Goal: Task Accomplishment & Management: Complete application form

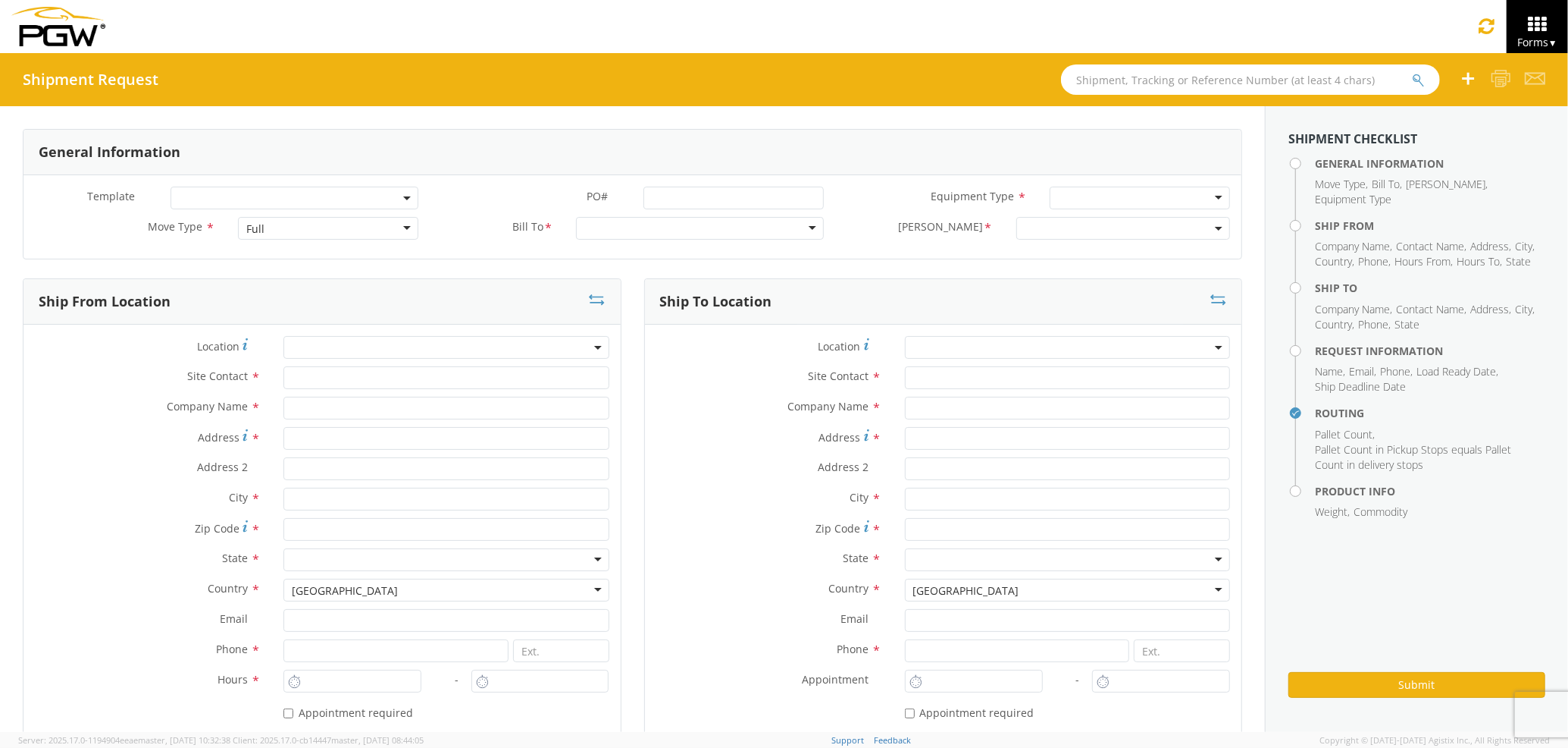
click at [288, 231] on div "Full" at bounding box center [327, 228] width 181 height 22
drag, startPoint x: 288, startPoint y: 271, endPoint x: 350, endPoint y: 259, distance: 63.2
click at [584, 226] on div at bounding box center [700, 228] width 248 height 22
type input "5559"
click at [671, 295] on h3 "Ship To Location" at bounding box center [717, 301] width 112 height 15
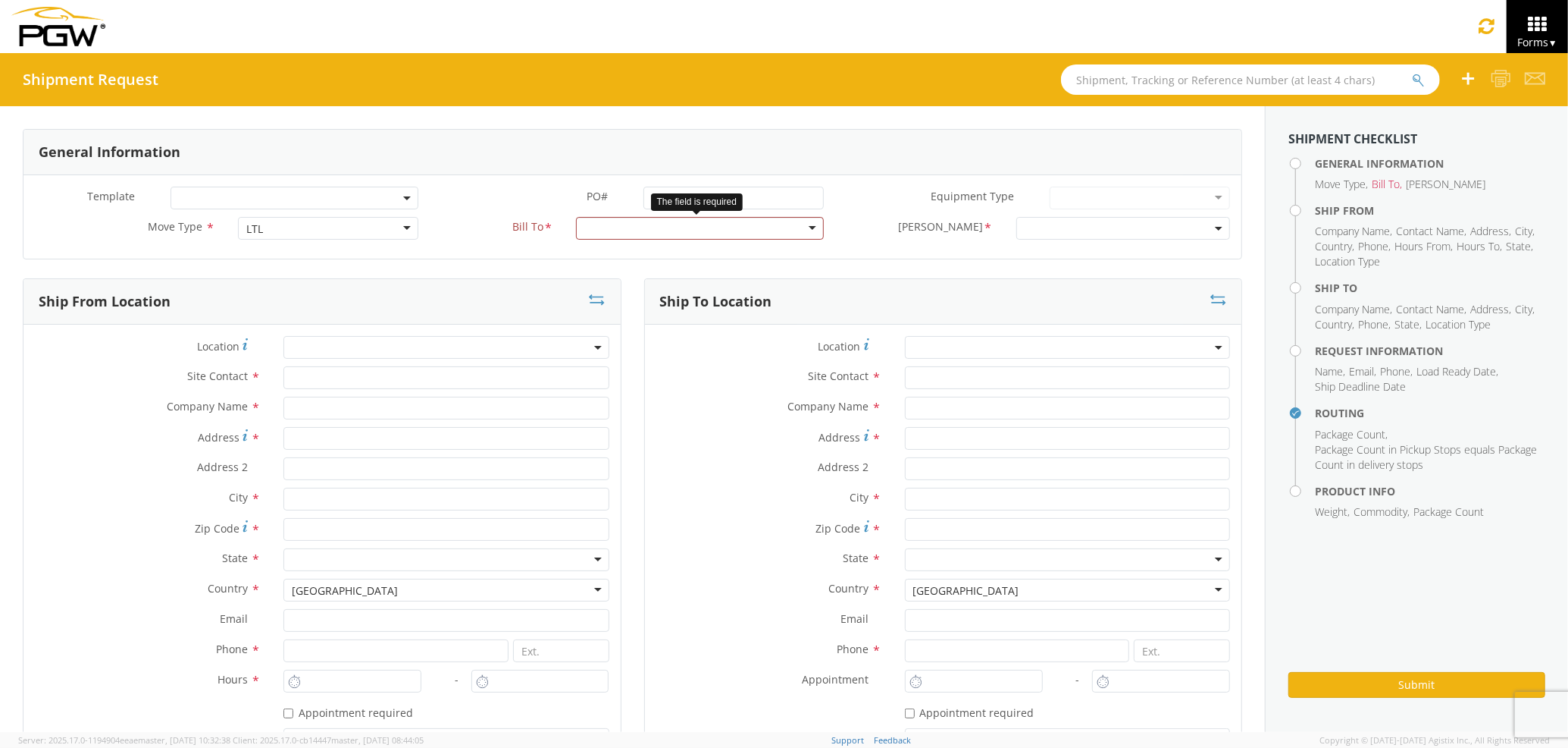
click at [789, 229] on div at bounding box center [700, 228] width 248 height 22
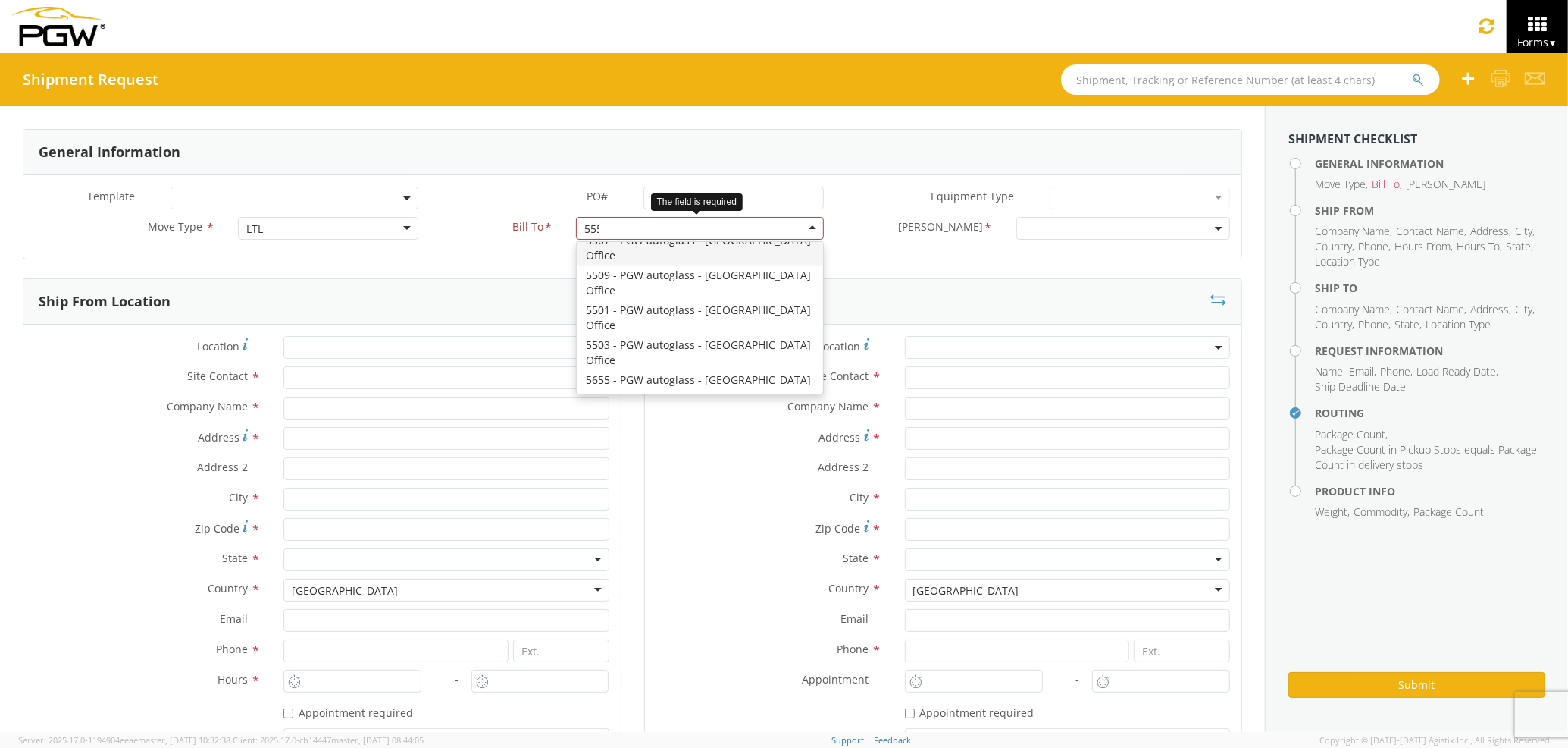
scroll to position [819, 0]
type input "5559"
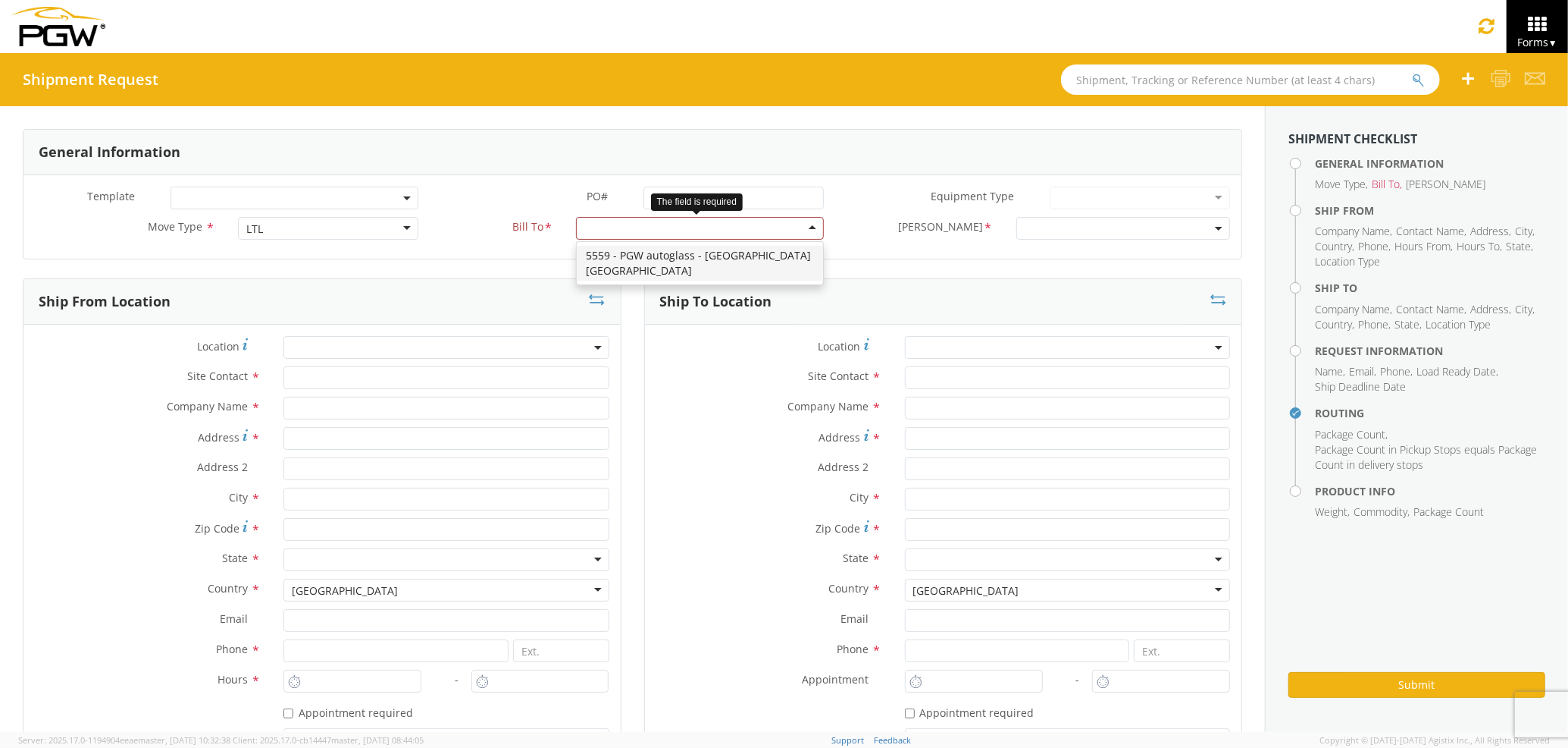
scroll to position [0, 0]
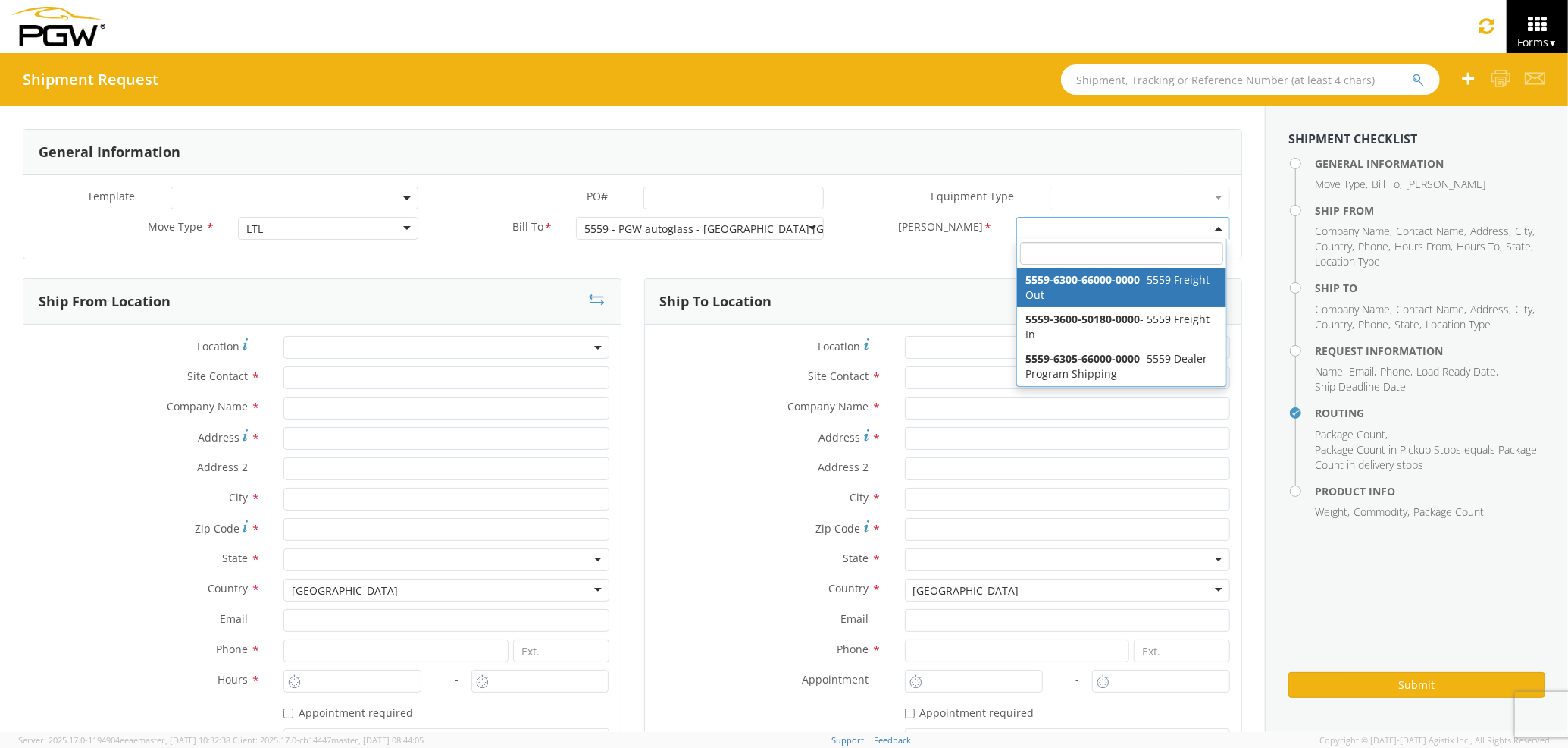
click at [1022, 234] on span at bounding box center [1124, 228] width 213 height 22
select select "5559-6300-66000-0000"
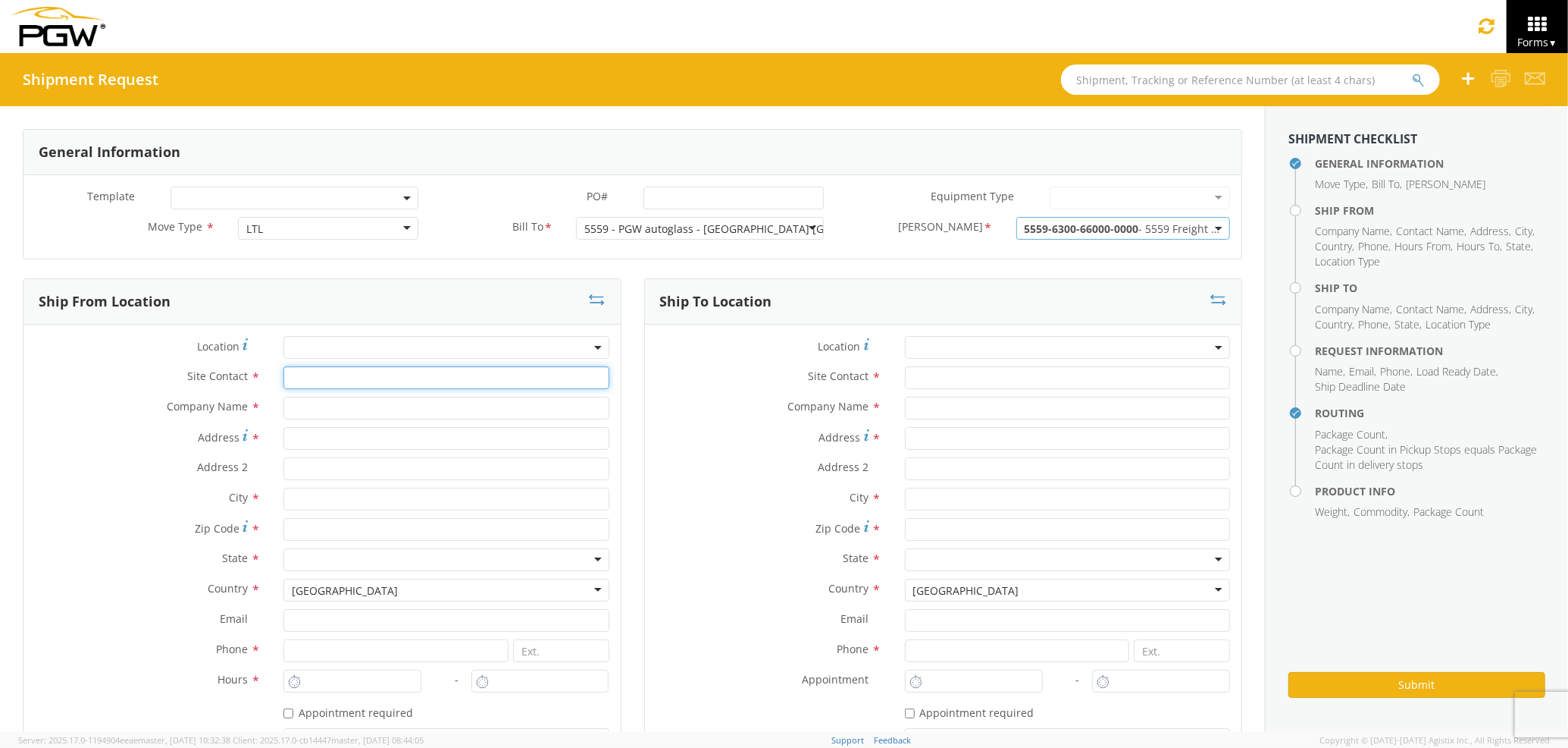
click at [425, 386] on input "text" at bounding box center [446, 377] width 326 height 22
click at [414, 402] on input "text" at bounding box center [446, 408] width 326 height 22
type input "PGW auto glass c/o AT RENTALS"
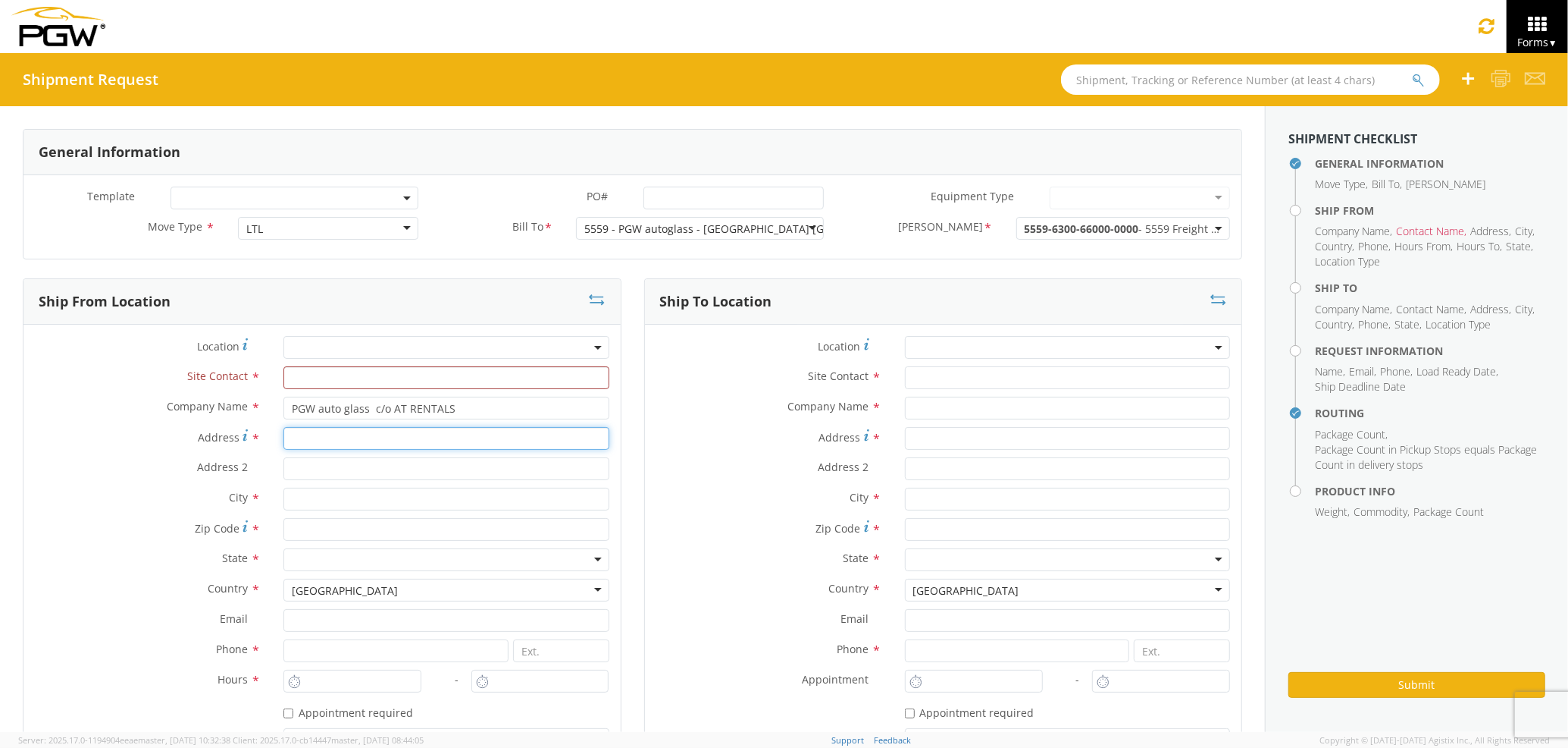
type input "[STREET_ADDRESS][PERSON_NAME]"
type input "5"
type input "[PERSON_NAME]"
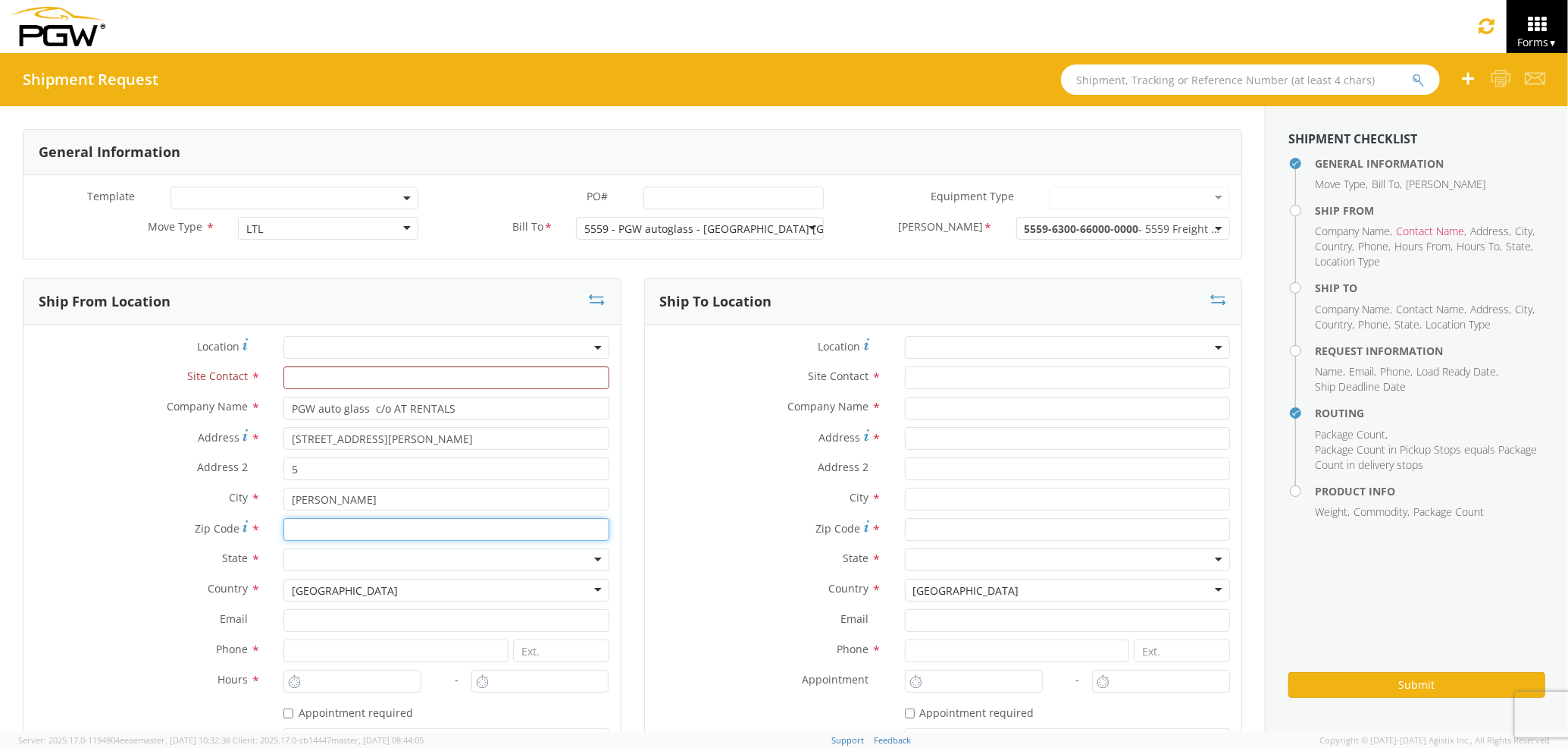
type input "04092"
type input "PGW Auto Glass"
click at [633, 414] on div "Ship To Location Location * Site Contact * Company Name * Address * Address 2 *…" at bounding box center [944, 549] width 621 height 542
click at [371, 380] on input "text" at bounding box center [446, 377] width 326 height 22
type input "j"
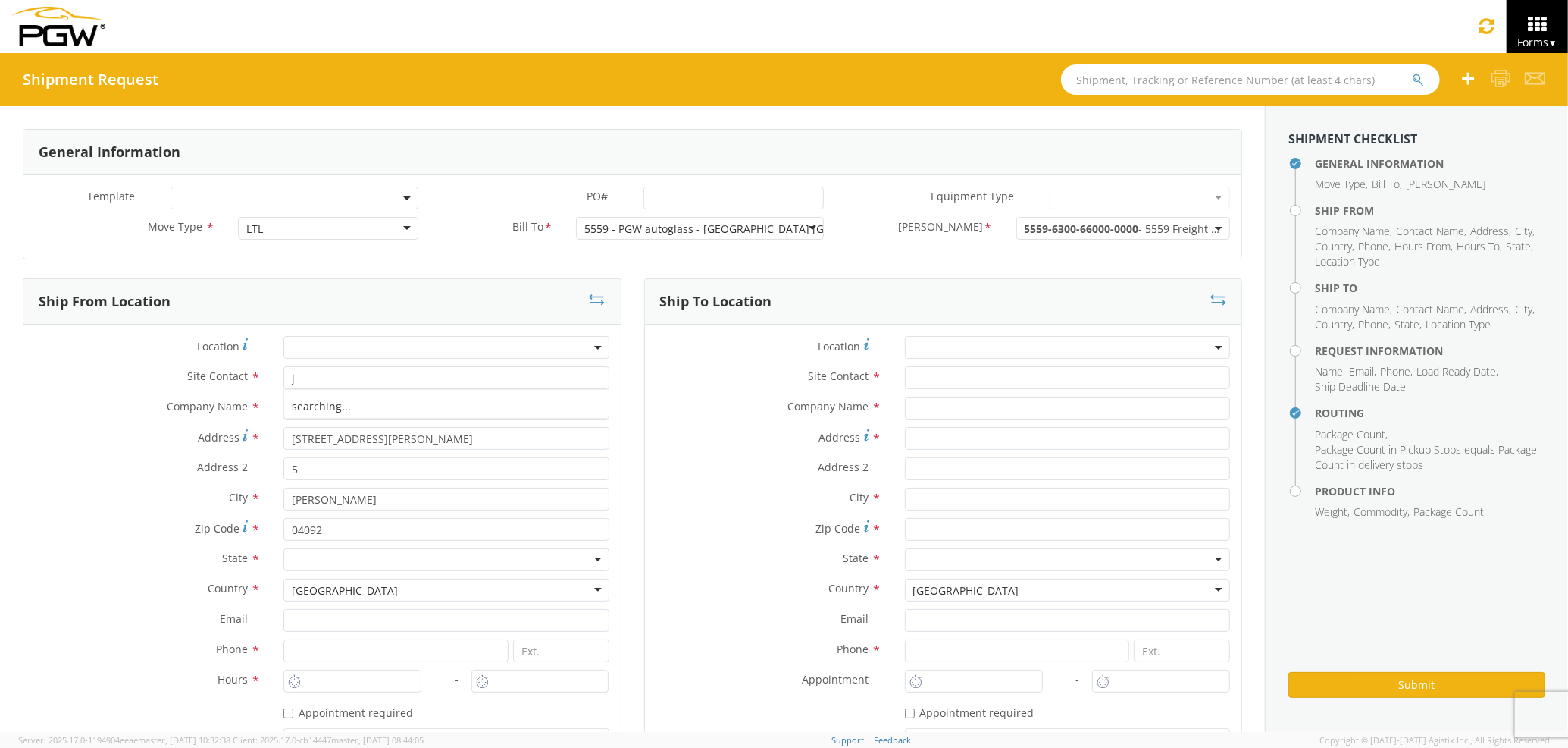
click at [633, 416] on div "Ship To Location Location * Site Contact * Company Name * Address * Address 2 *…" at bounding box center [944, 549] width 621 height 542
click at [422, 563] on div at bounding box center [446, 560] width 326 height 22
type input "Ma"
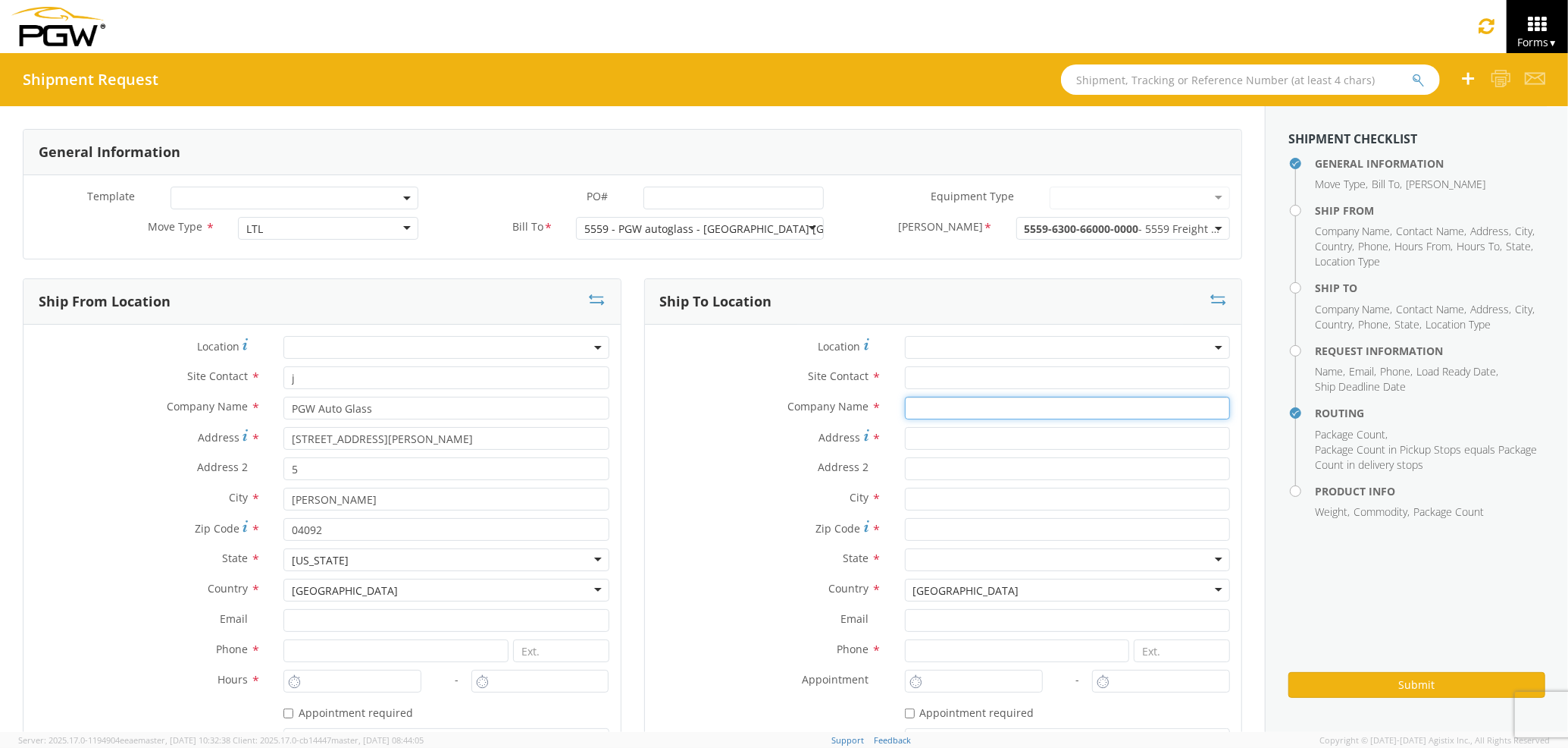
click at [946, 405] on input "text" at bounding box center [1067, 408] width 326 height 22
type input "PGW auto glass c/o AT RENTALS"
type input "[STREET_ADDRESS][PERSON_NAME]"
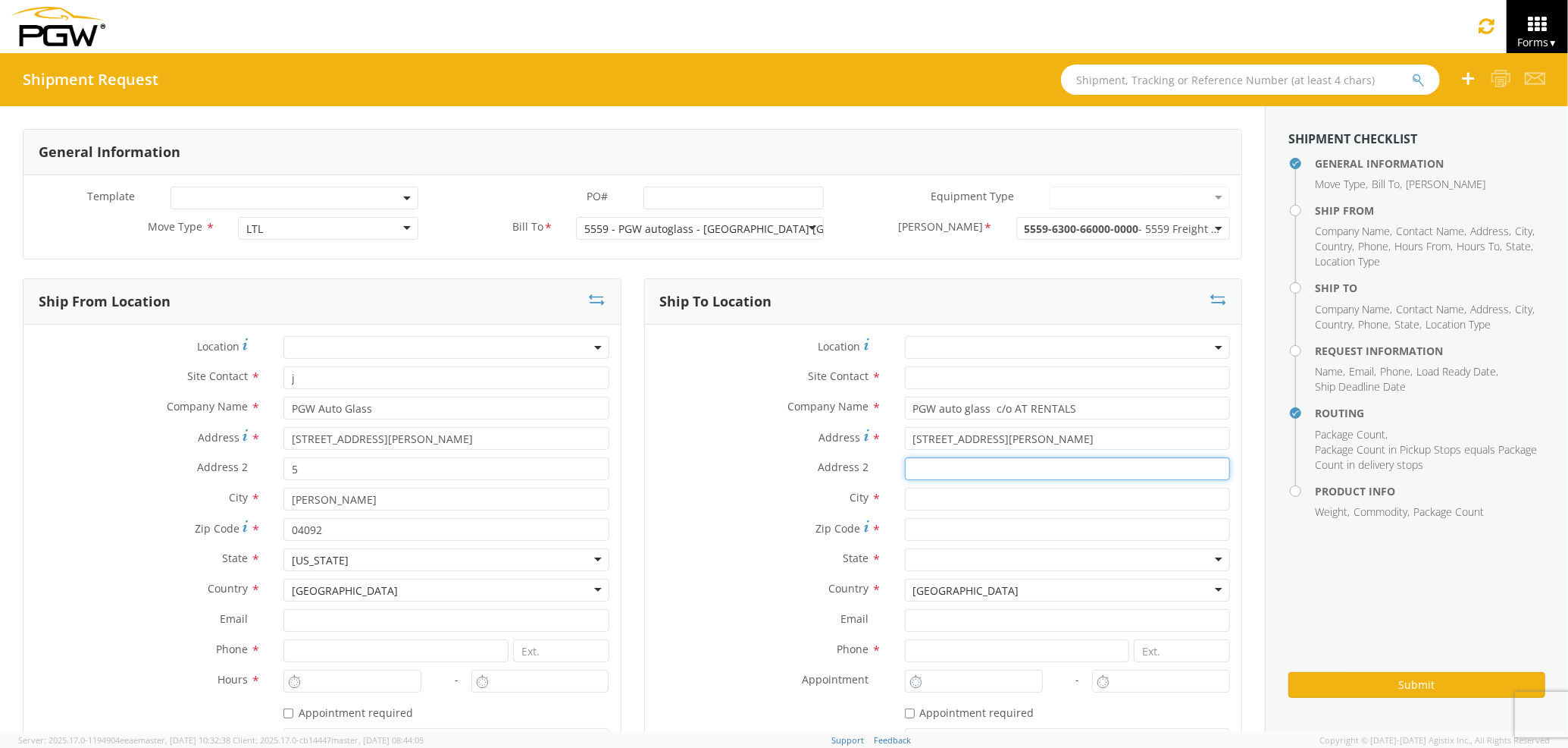
type input "5"
type input "[PERSON_NAME]"
type input "04092"
type input "[EMAIL_ADDRESS][DOMAIN_NAME]"
type input "2073329611"
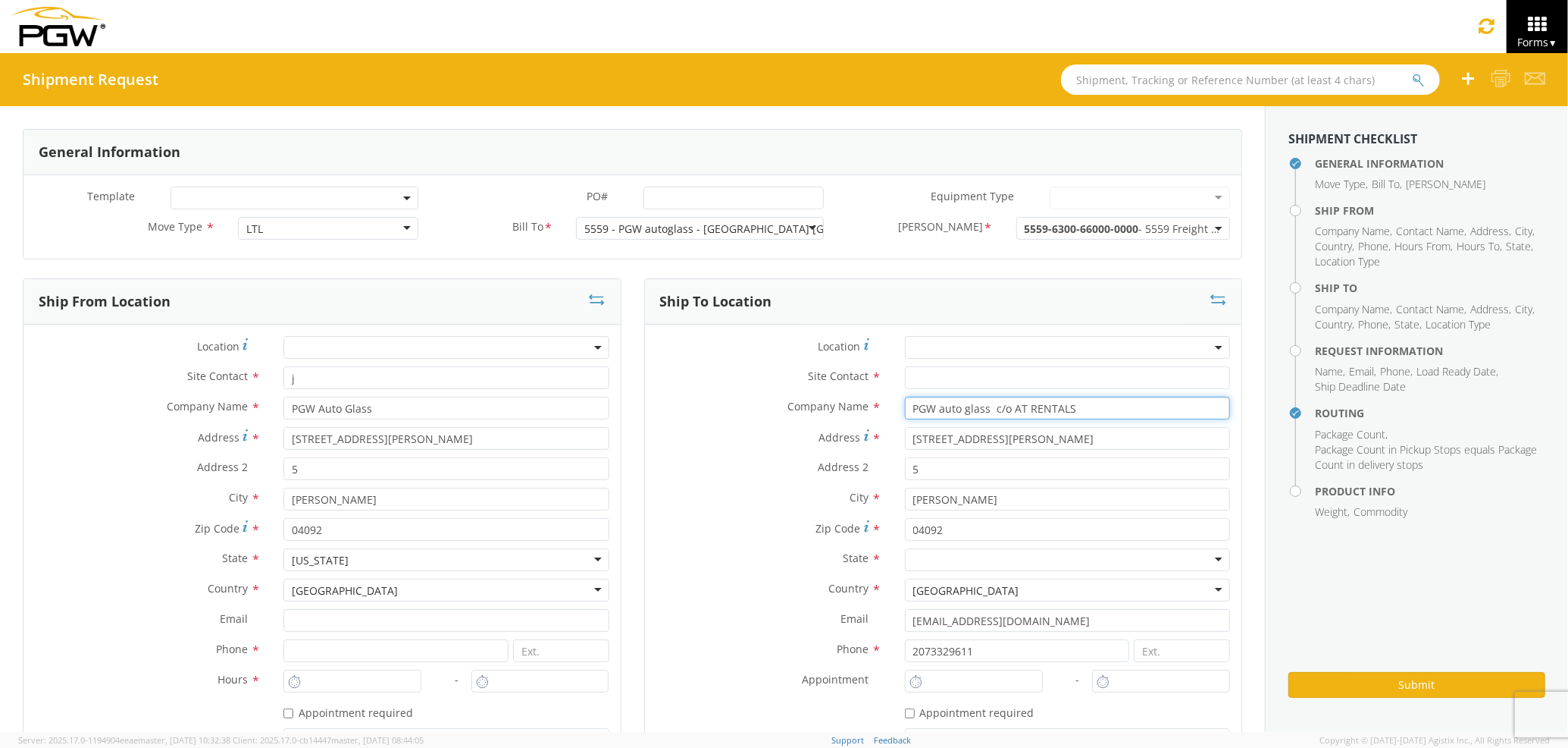
type input "PGW Auto Glass"
drag, startPoint x: 725, startPoint y: 530, endPoint x: 829, endPoint y: 494, distance: 110.1
click at [725, 530] on label "Zip Code *" at bounding box center [770, 528] width 249 height 21
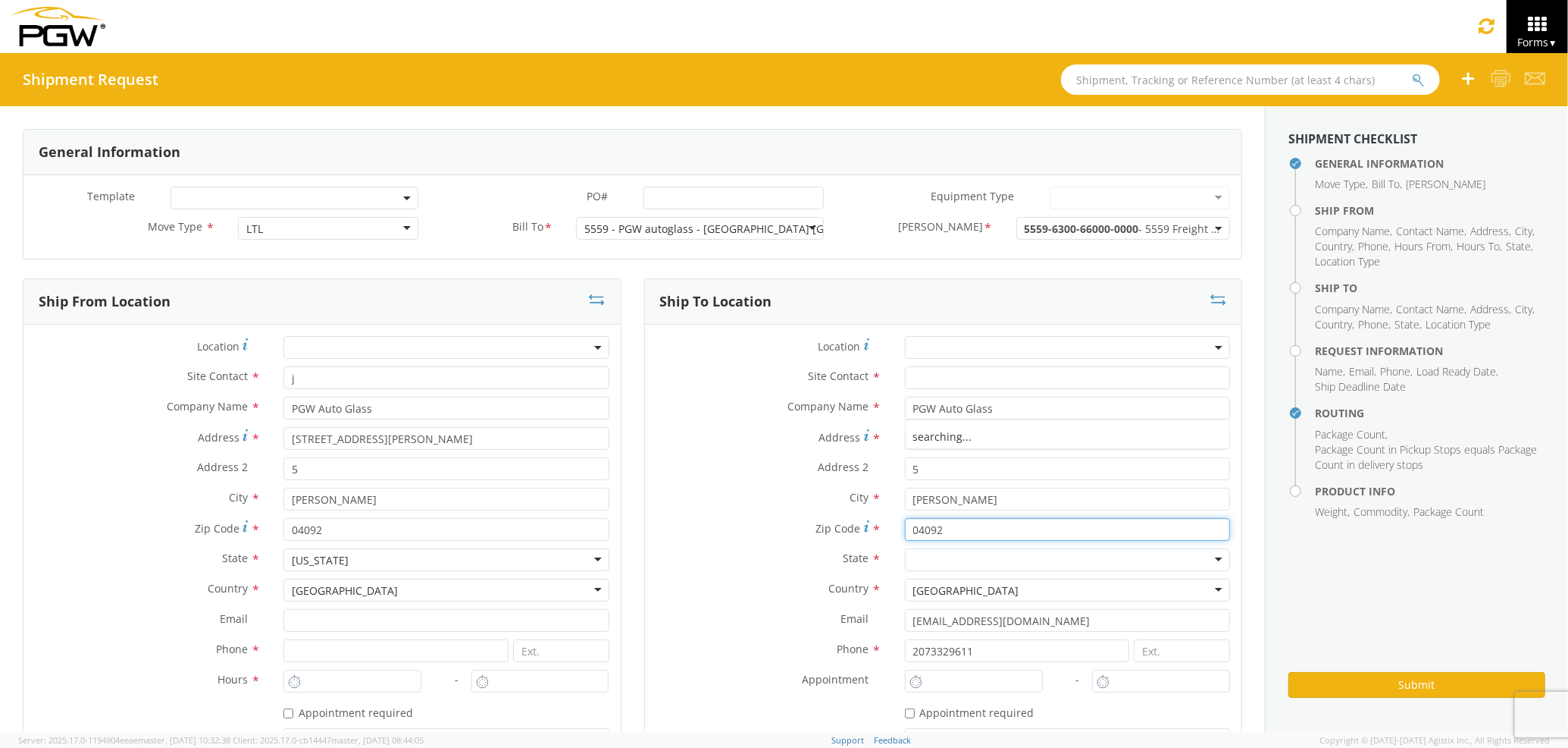
click at [905, 530] on input "04092" at bounding box center [1067, 529] width 326 height 22
drag, startPoint x: 980, startPoint y: 434, endPoint x: 789, endPoint y: 471, distance: 194.6
click at [789, 471] on div "Location * Site Contact * Company Name * PGW Auto Glass PGW Auto Glass PGW Auto…" at bounding box center [944, 563] width 597 height 453
type input "[STREET_ADDRESS]"
click at [1017, 490] on input "[PERSON_NAME]" at bounding box center [1067, 499] width 326 height 22
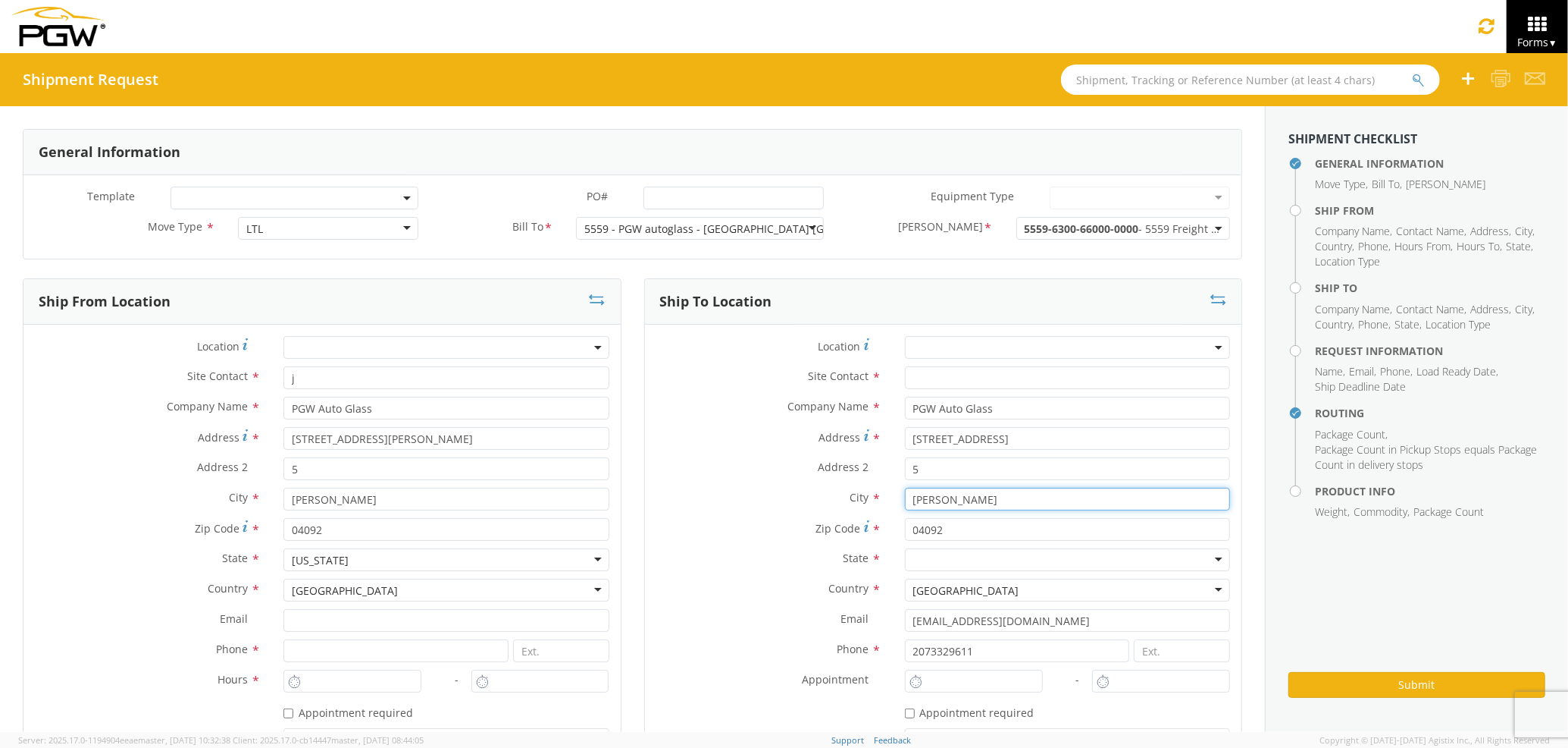
drag, startPoint x: 1017, startPoint y: 490, endPoint x: 904, endPoint y: 513, distance: 115.3
click at [904, 513] on div "City * [GEOGRAPHIC_DATA] searching..." at bounding box center [944, 503] width 597 height 30
type input "[GEOGRAPHIC_DATA]"
click at [963, 534] on input "04092" at bounding box center [1067, 529] width 326 height 22
type input "04092"
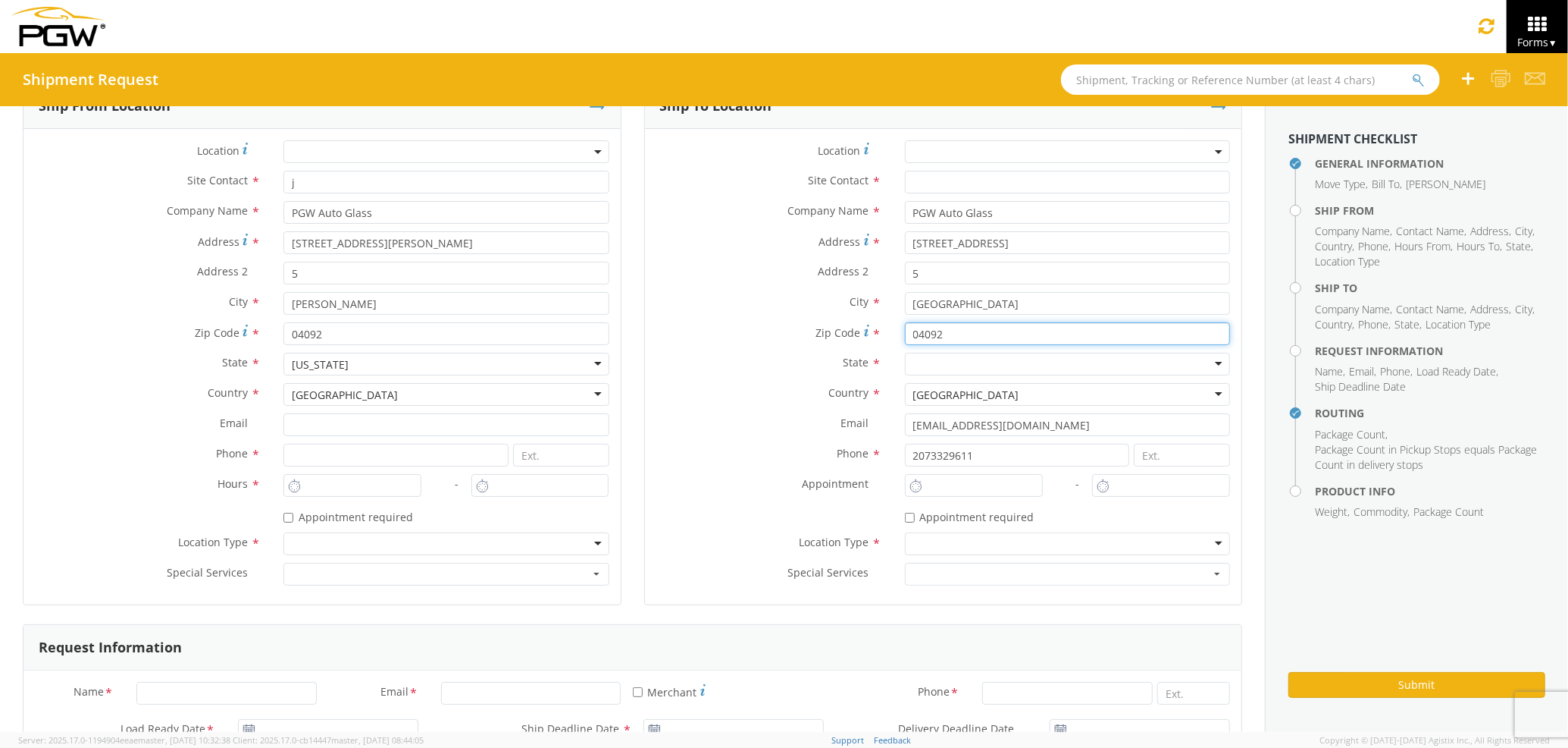
scroll to position [202, 0]
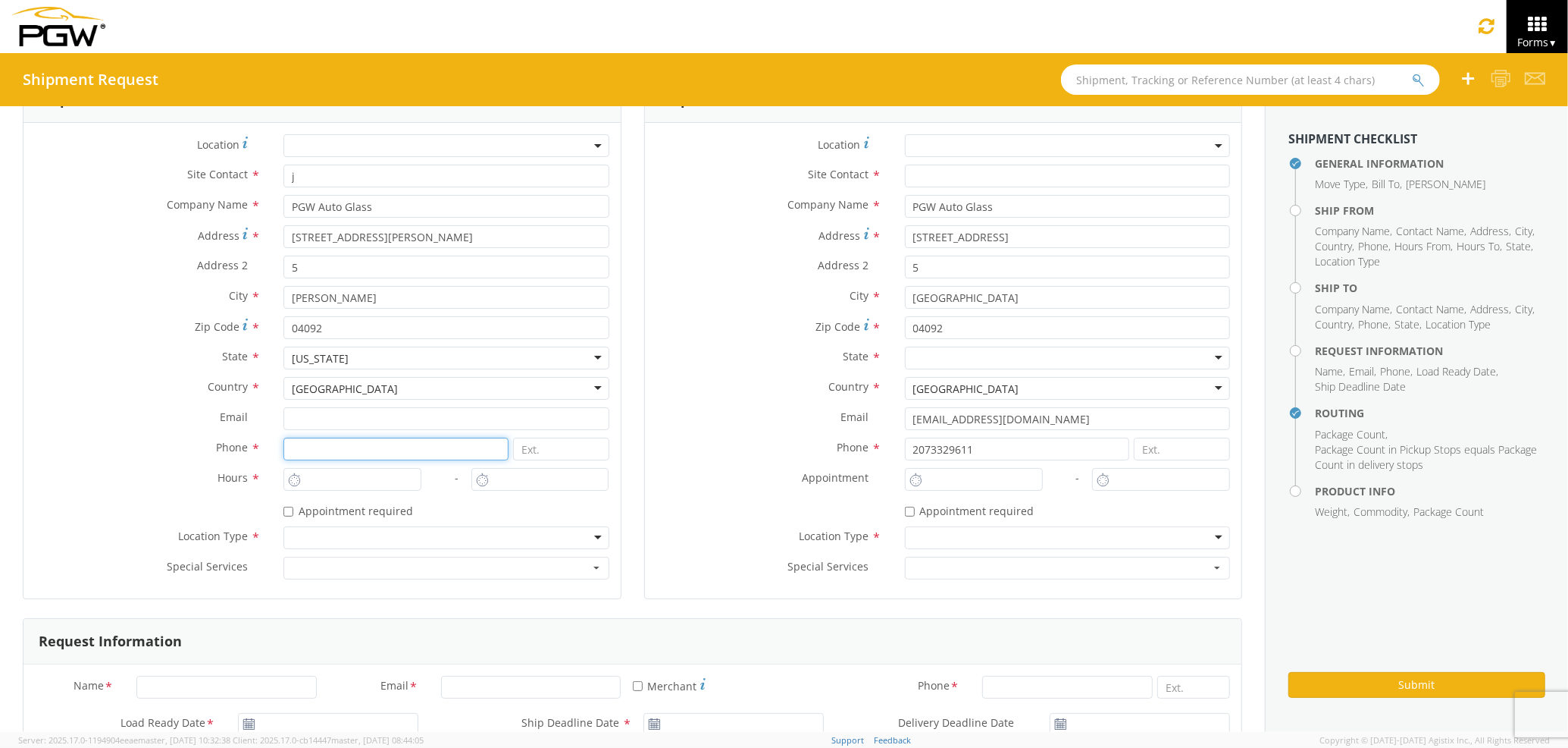
click at [326, 454] on input at bounding box center [396, 449] width 225 height 22
type input "2077745169"
type input "[EMAIL_ADDRESS][DOMAIN_NAME]"
click at [486, 542] on div at bounding box center [446, 537] width 326 height 22
drag, startPoint x: 547, startPoint y: 535, endPoint x: 235, endPoint y: 533, distance: 312.0
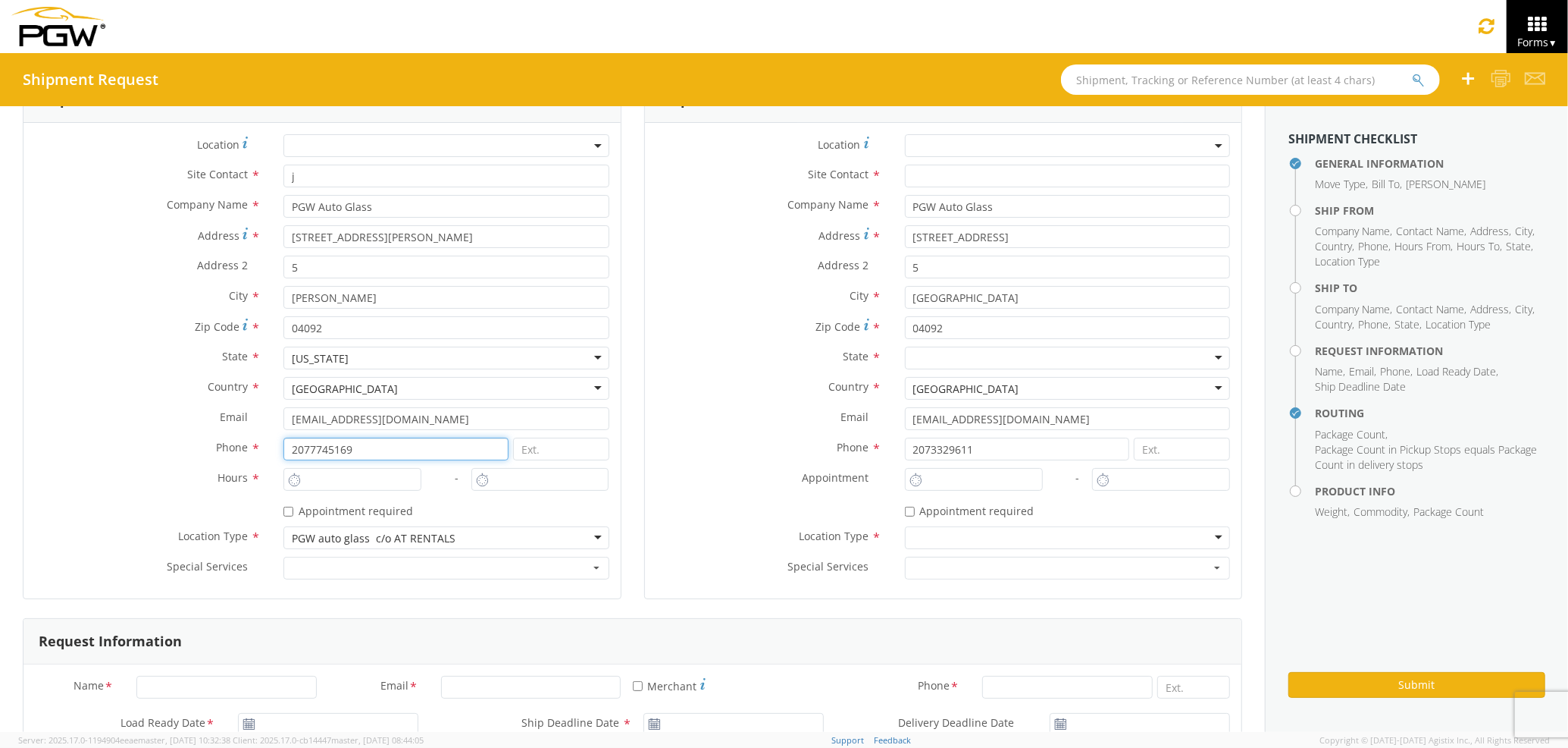
click at [235, 533] on div "Location Type *" at bounding box center [322, 537] width 597 height 22
type input "P"
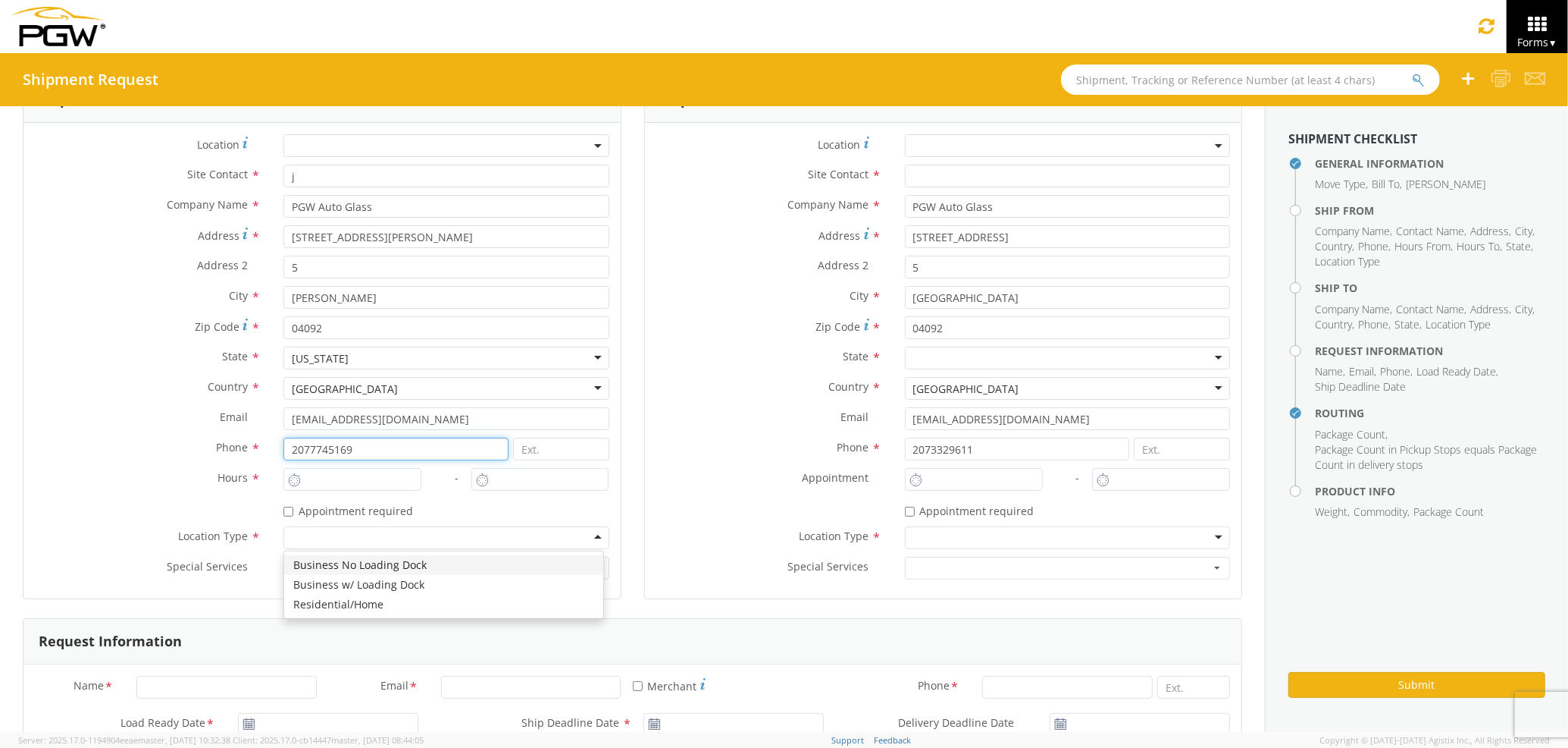
click at [589, 534] on div at bounding box center [446, 537] width 326 height 22
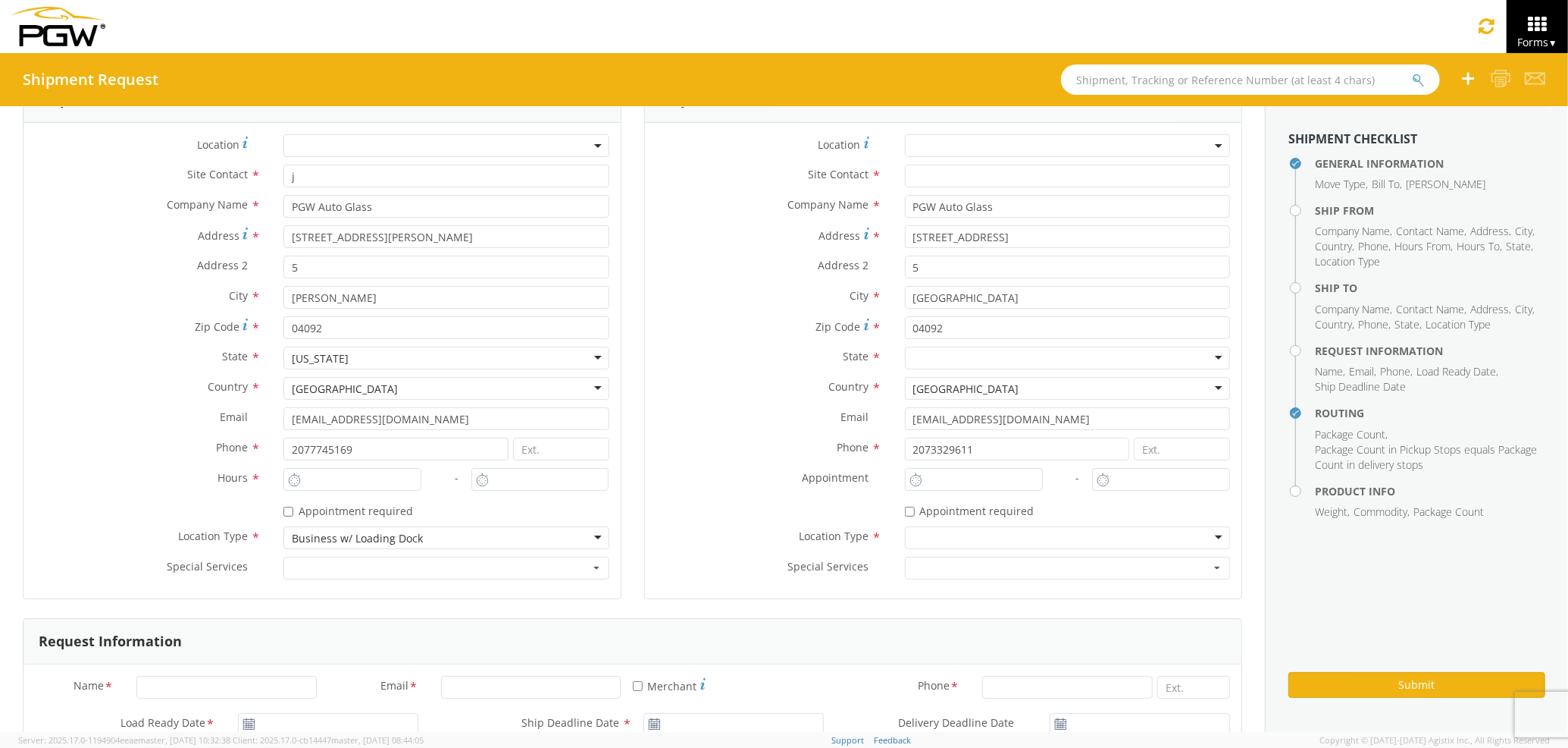
click at [996, 542] on div at bounding box center [1067, 537] width 326 height 22
type input "1:00 PM"
type input "2:00 PM"
click at [366, 484] on input "1:00 PM" at bounding box center [352, 479] width 138 height 22
type input "3:00 PM"
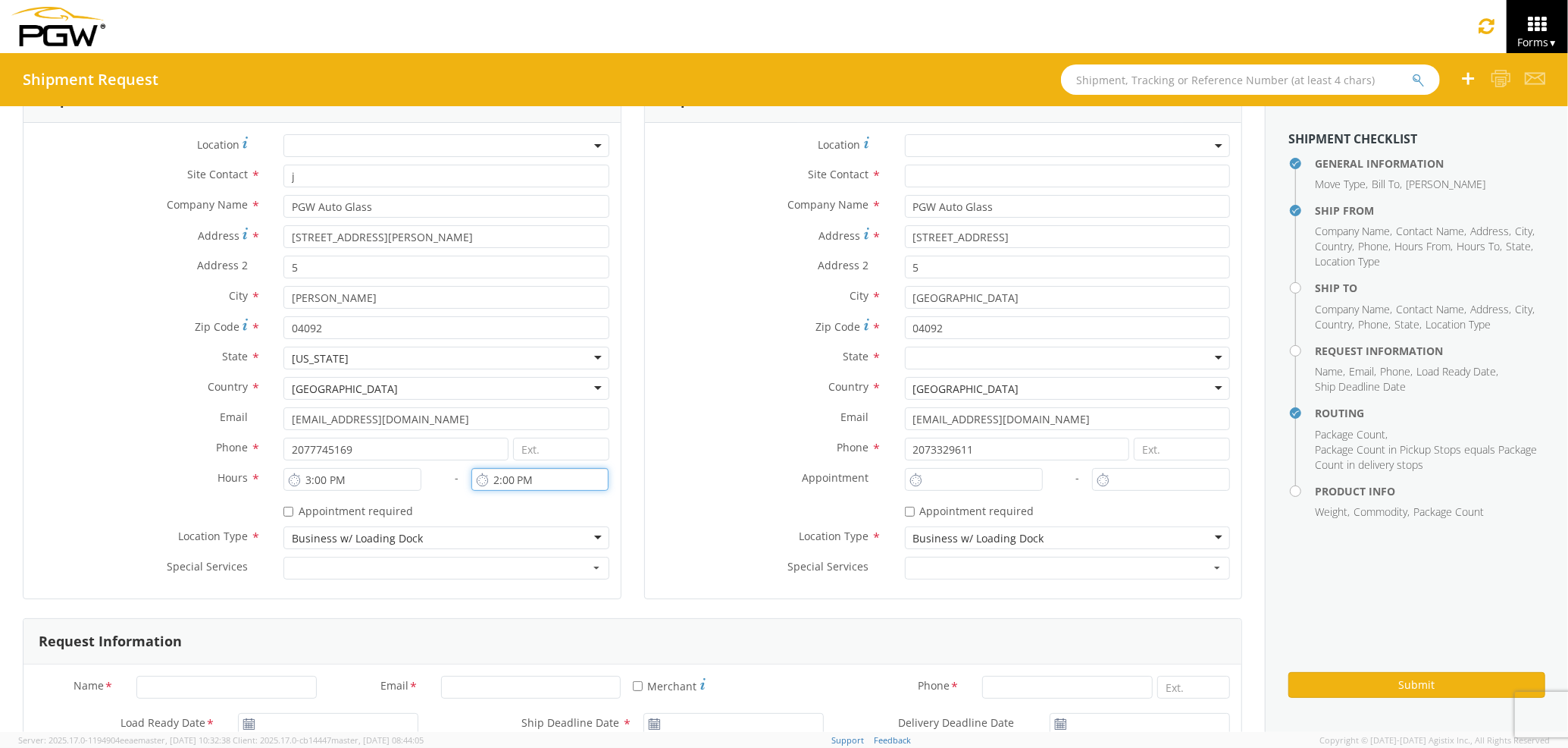
click at [495, 482] on input "2:00 PM" at bounding box center [540, 479] width 138 height 22
type input "4:00 PM"
type input "1:00 PM"
click at [929, 468] on input "1:00 PM" at bounding box center [973, 479] width 138 height 22
type input "1:00 PM"
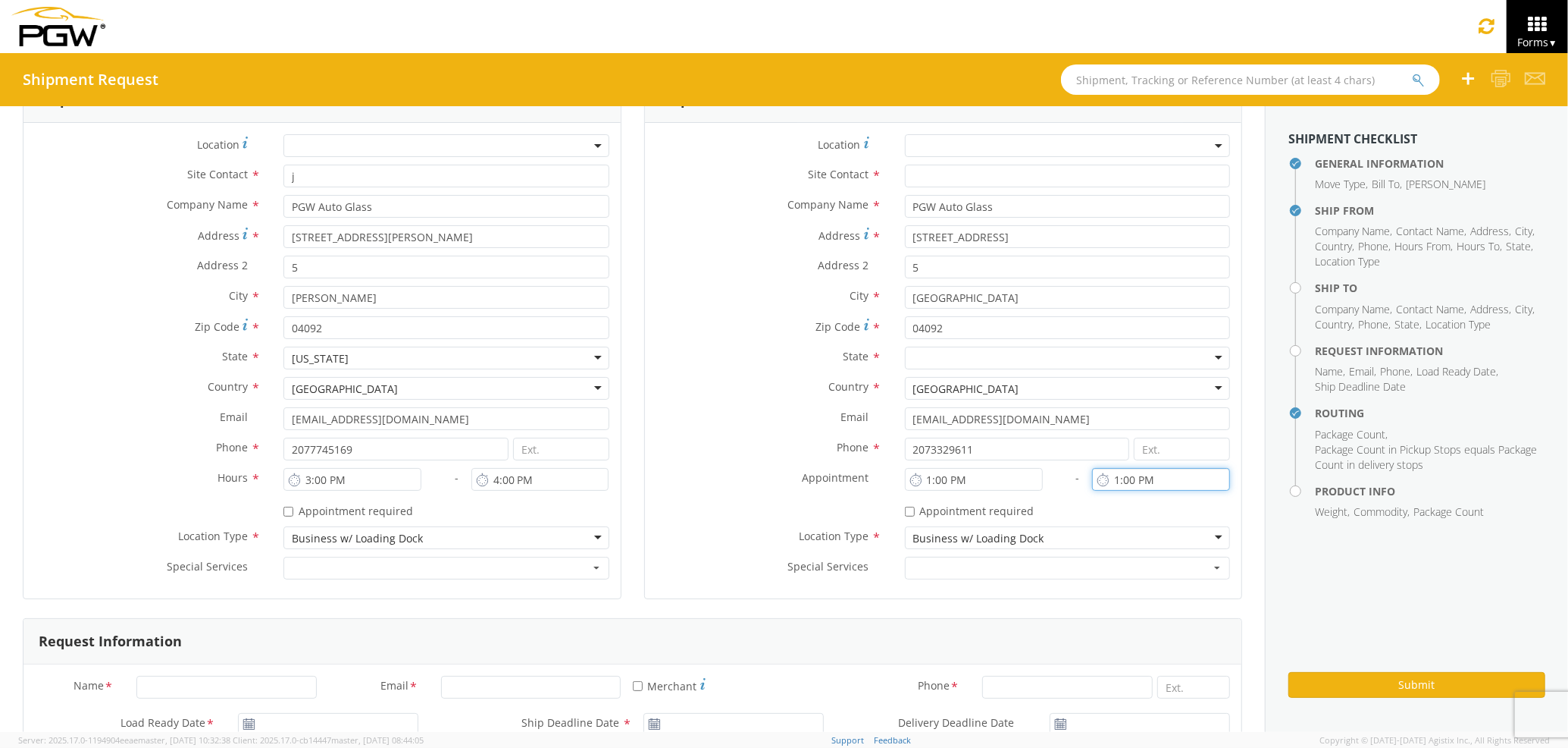
click at [1181, 477] on input "1:00 PM" at bounding box center [1161, 479] width 138 height 22
drag, startPoint x: 956, startPoint y: 477, endPoint x: 872, endPoint y: 484, distance: 84.3
click at [872, 484] on div "Location * Site Contact * Company Name * PGW Auto Glass PGW Auto Glass PGW Auto…" at bounding box center [944, 360] width 597 height 453
drag, startPoint x: 999, startPoint y: 477, endPoint x: 859, endPoint y: 475, distance: 140.0
click at [859, 475] on div "Location * Site Contact * Company Name * PGW Auto Glass PGW Auto Glass PGW Auto…" at bounding box center [944, 360] width 597 height 453
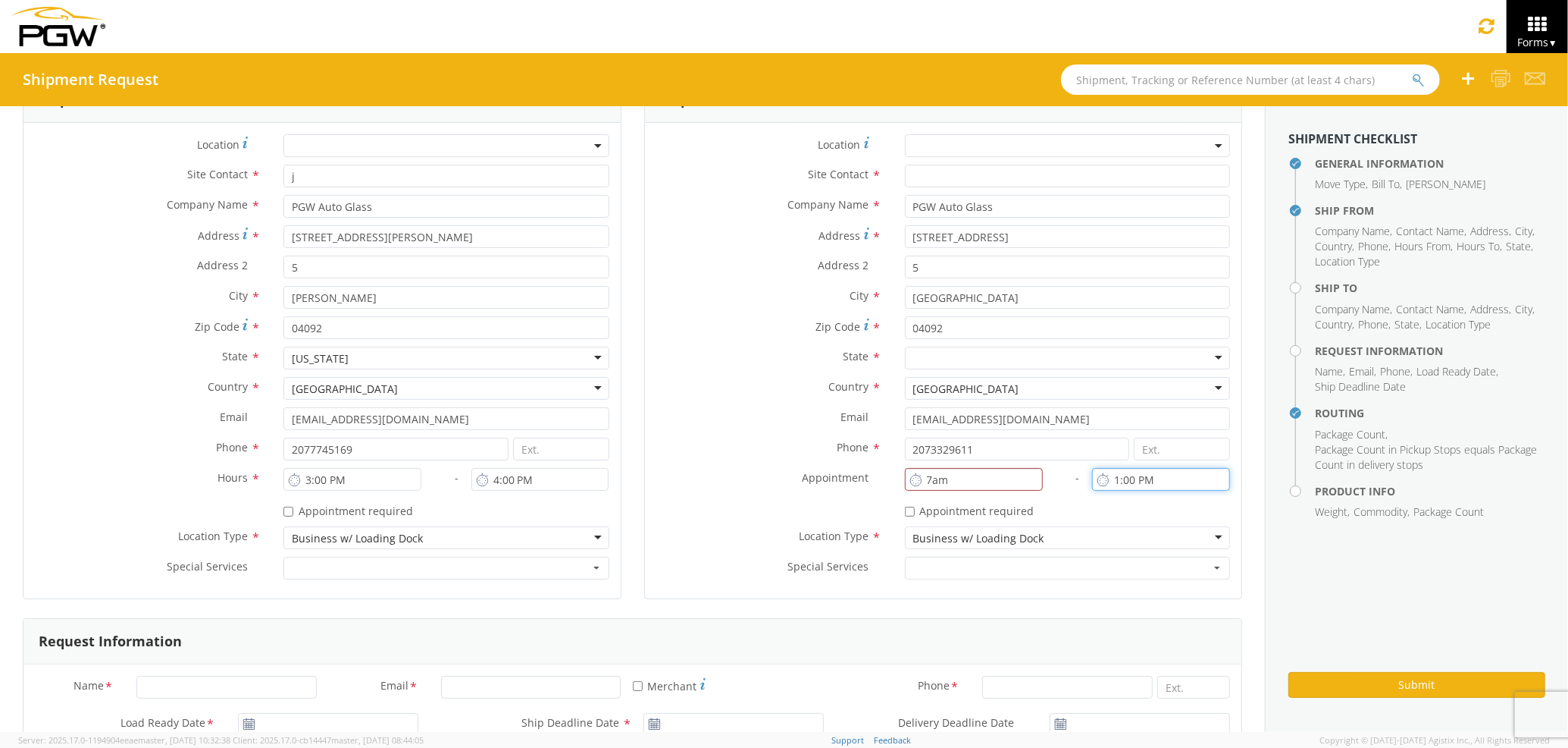
type input "7:00 AM"
drag, startPoint x: 1146, startPoint y: 477, endPoint x: 1029, endPoint y: 477, distance: 117.0
click at [1029, 477] on div "Location * Site Contact * Company Name * PGW Auto Glass PGW Auto Glass PGW Auto…" at bounding box center [944, 360] width 597 height 453
drag, startPoint x: 1165, startPoint y: 480, endPoint x: 1078, endPoint y: 474, distance: 87.2
click at [1093, 474] on input "1:00 PM" at bounding box center [1161, 479] width 138 height 22
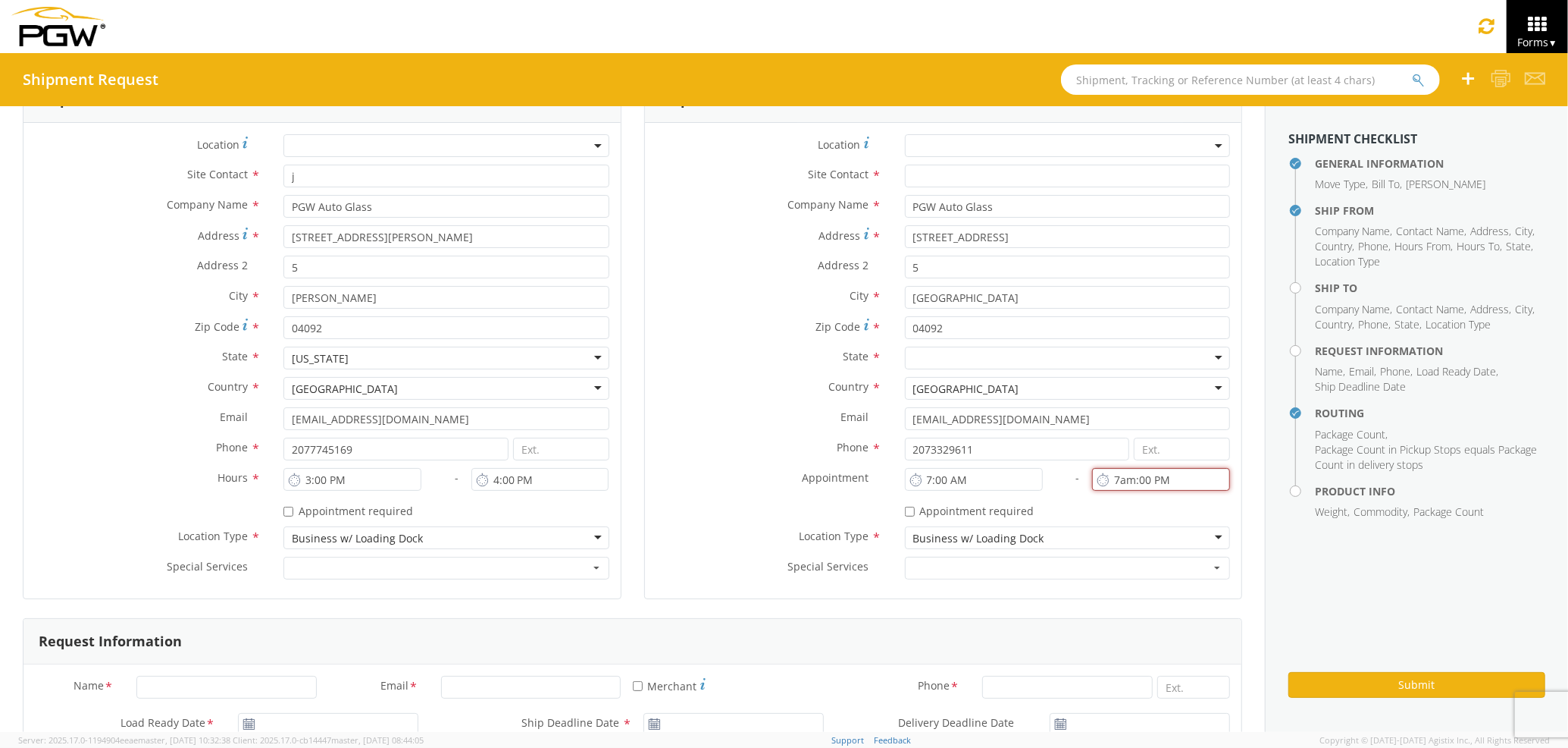
type input "7am:00 PM"
click at [725, 525] on div "* Appointment required" at bounding box center [944, 512] width 597 height 28
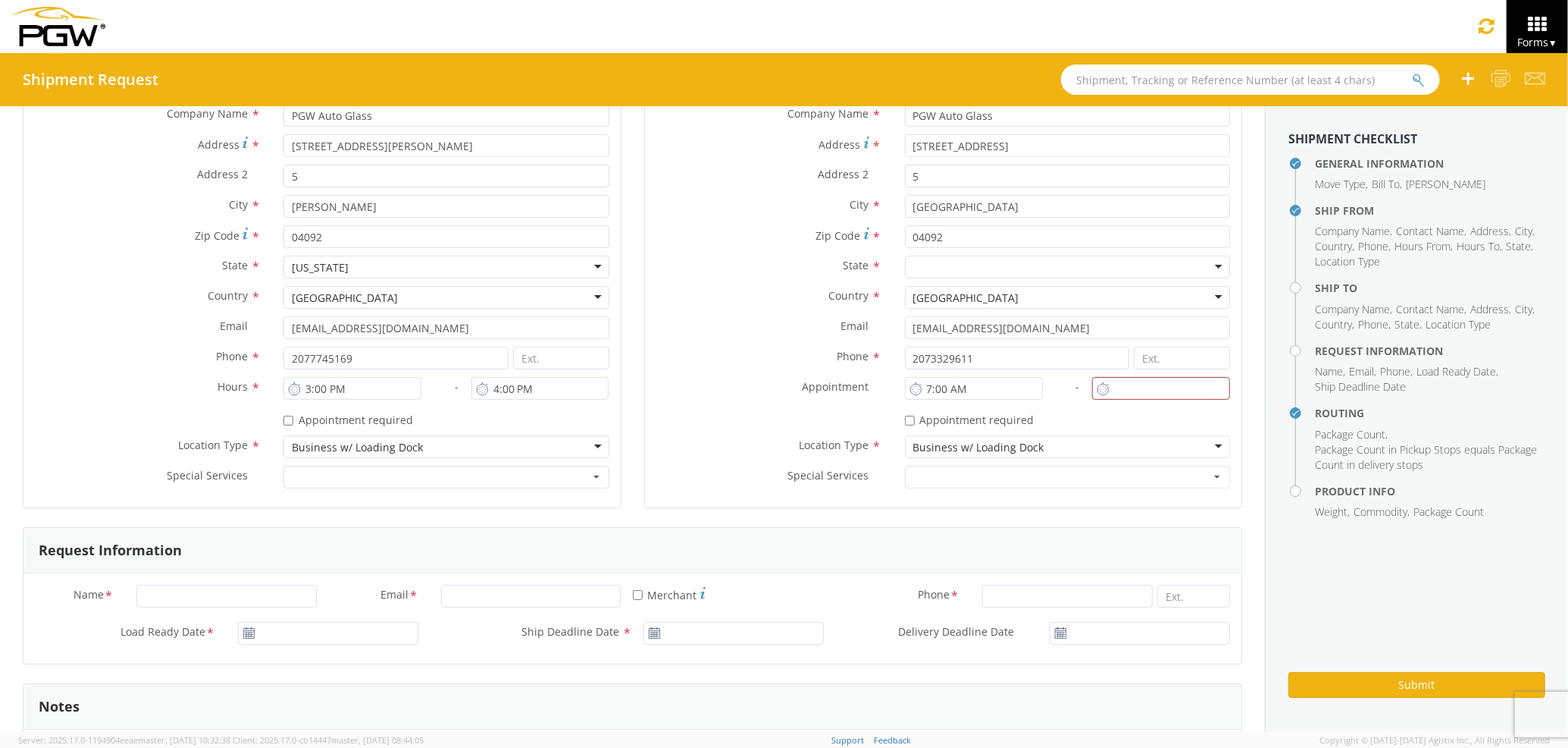
scroll to position [404, 0]
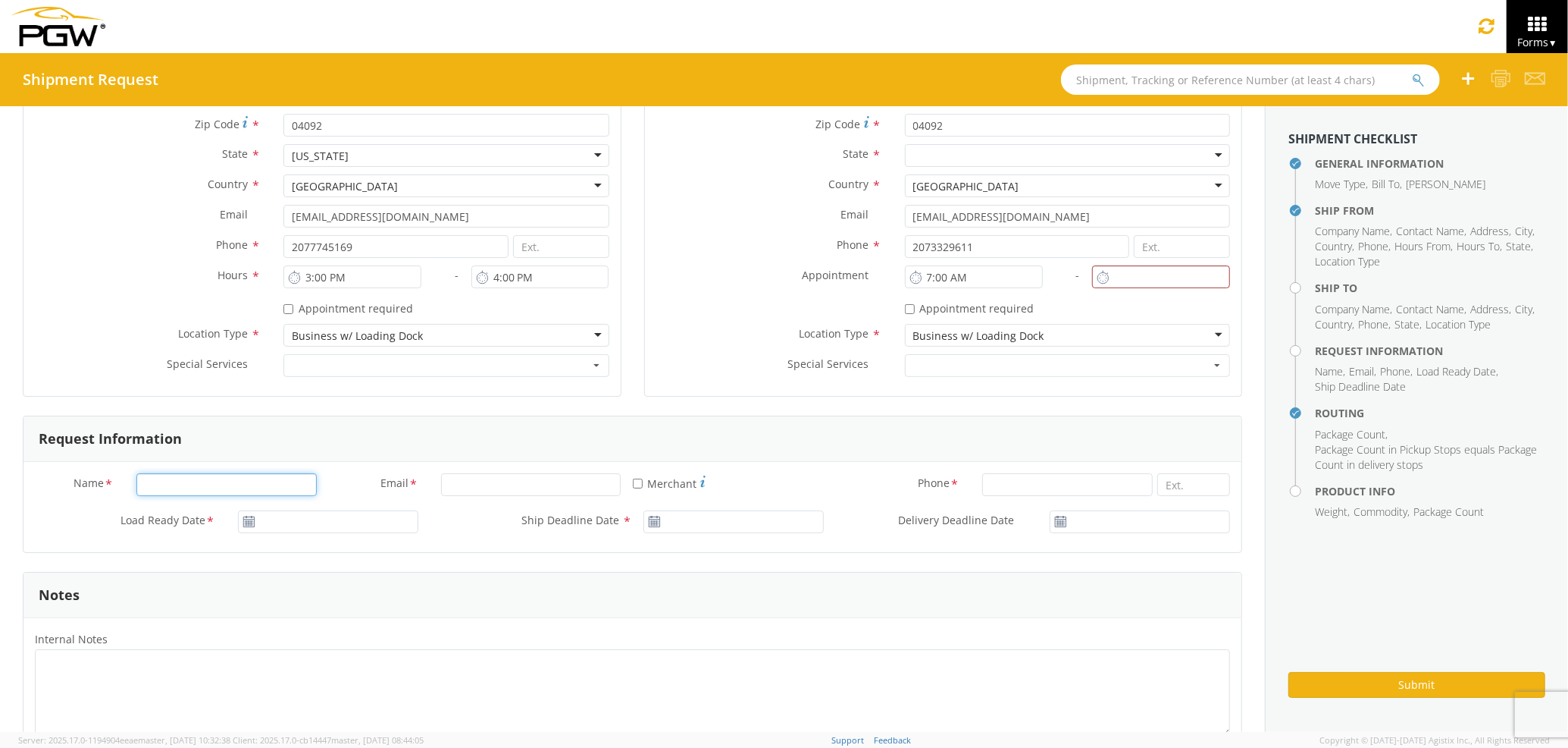
click at [261, 477] on input "Name *" at bounding box center [226, 485] width 181 height 22
type input "[PERSON_NAME] [PERSON_NAME]"
type input "PGW Auto Glass"
type input "[EMAIL_ADDRESS][DOMAIN_NAME]"
type input "7272478279"
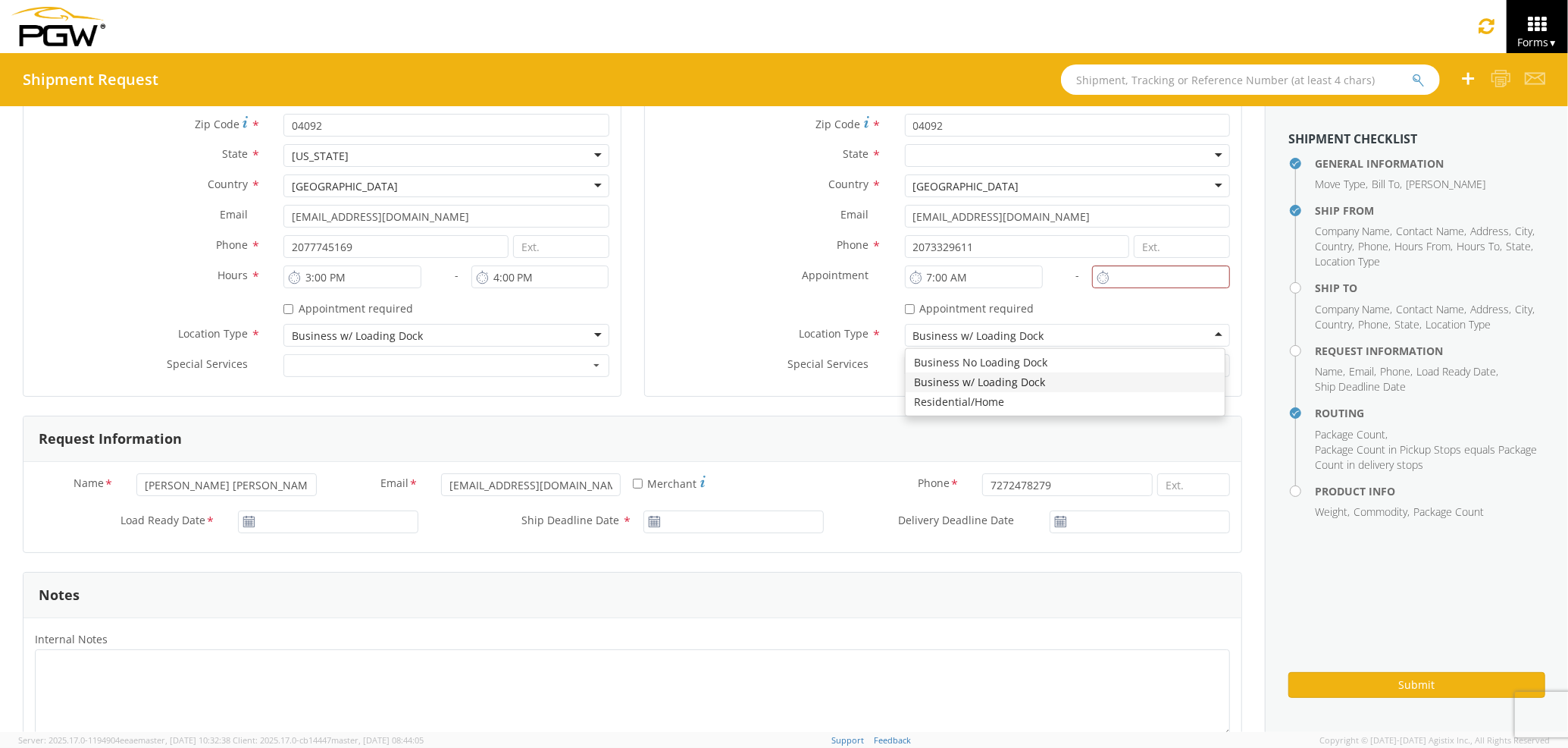
type input "PGW Auto Glass"
type input "[DATE]"
click at [276, 526] on input "[DATE]" at bounding box center [327, 521] width 181 height 22
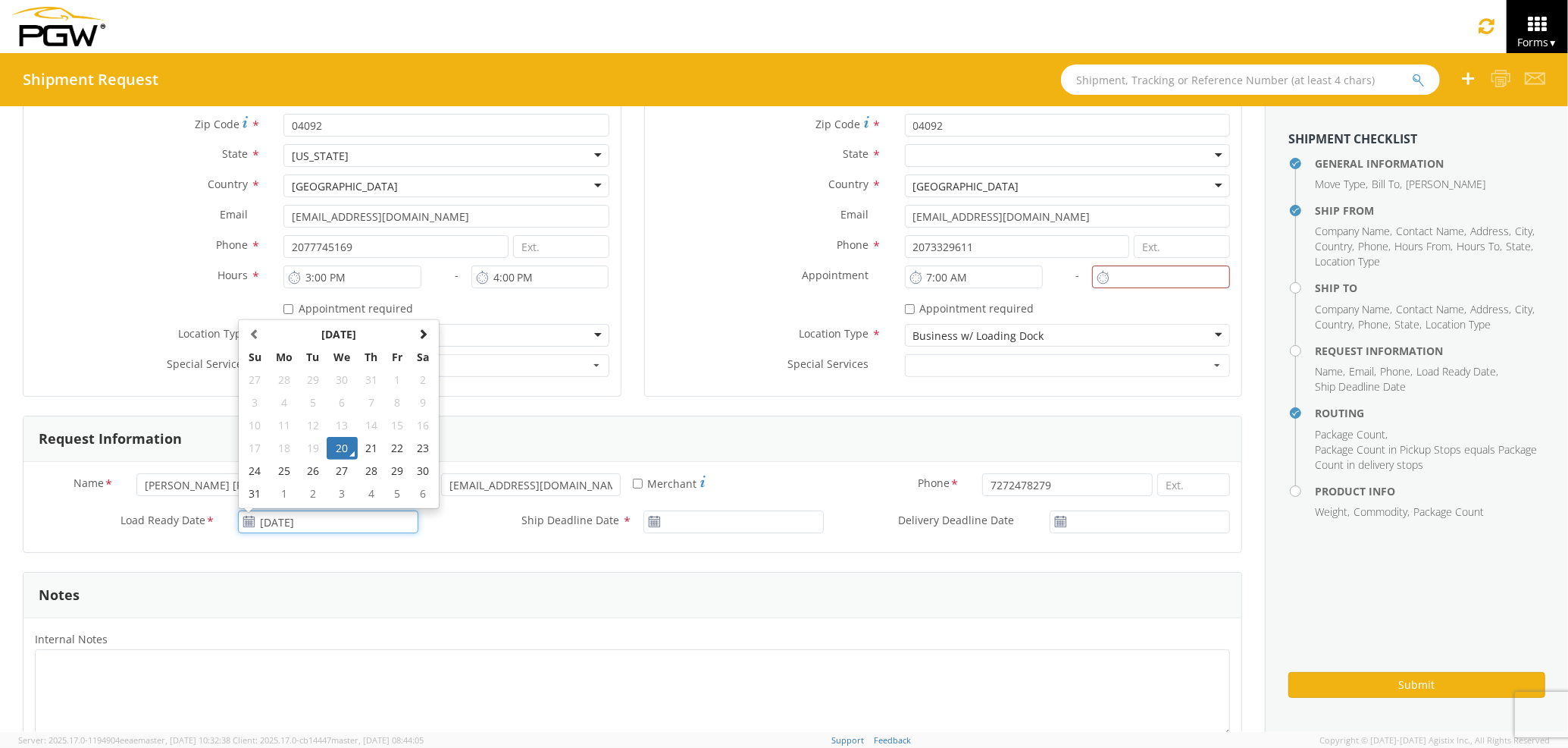
click at [350, 438] on td "20" at bounding box center [342, 448] width 32 height 22
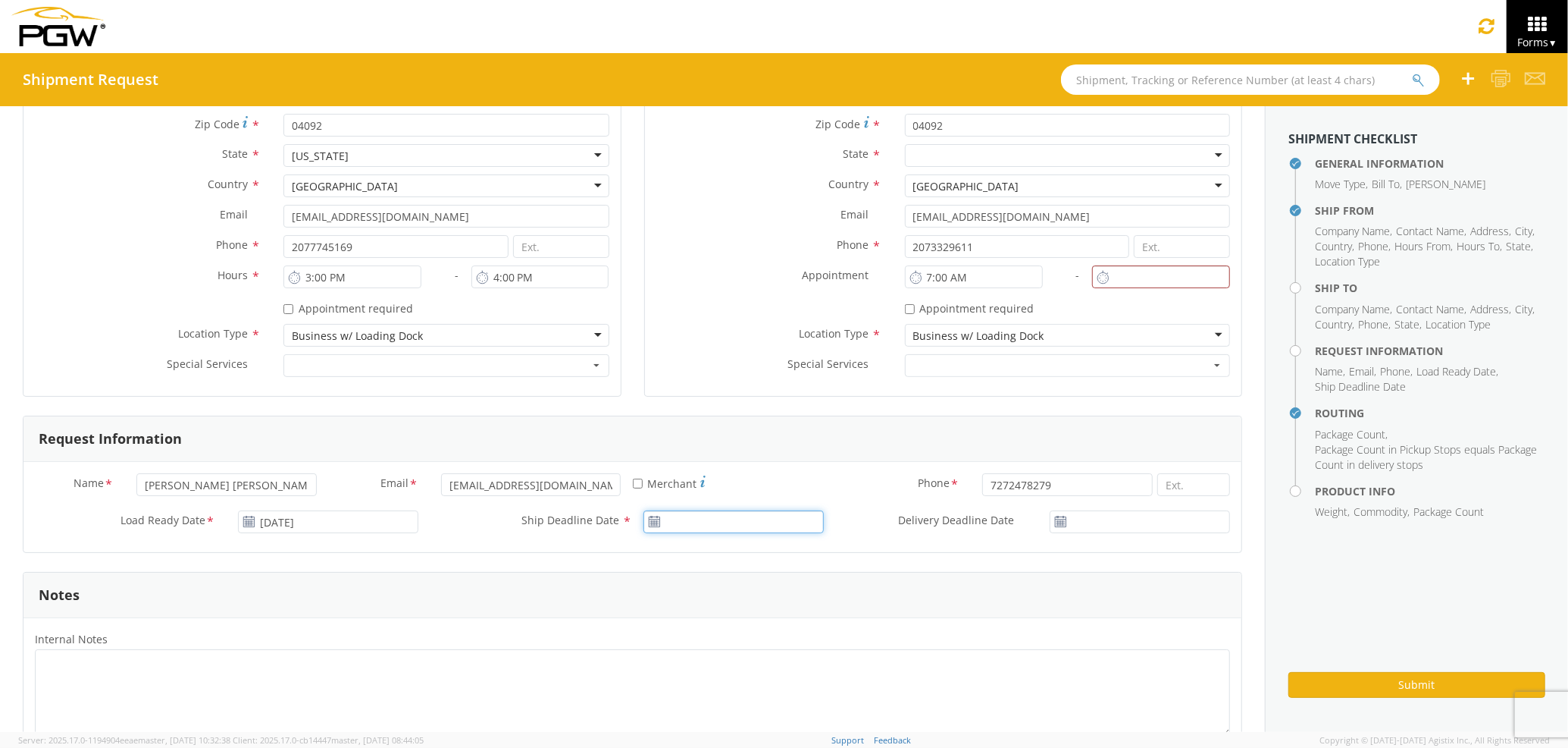
type input "[DATE]"
click at [698, 532] on input "[DATE]" at bounding box center [733, 521] width 181 height 22
click at [744, 446] on td "20" at bounding box center [748, 448] width 32 height 22
click at [1078, 507] on div "Name * [PERSON_NAME] [PERSON_NAME] Email * [EMAIL_ADDRESS][DOMAIN_NAME] * Merch…" at bounding box center [632, 492] width 1218 height 37
click at [1107, 532] on input "[DATE]" at bounding box center [1140, 521] width 181 height 22
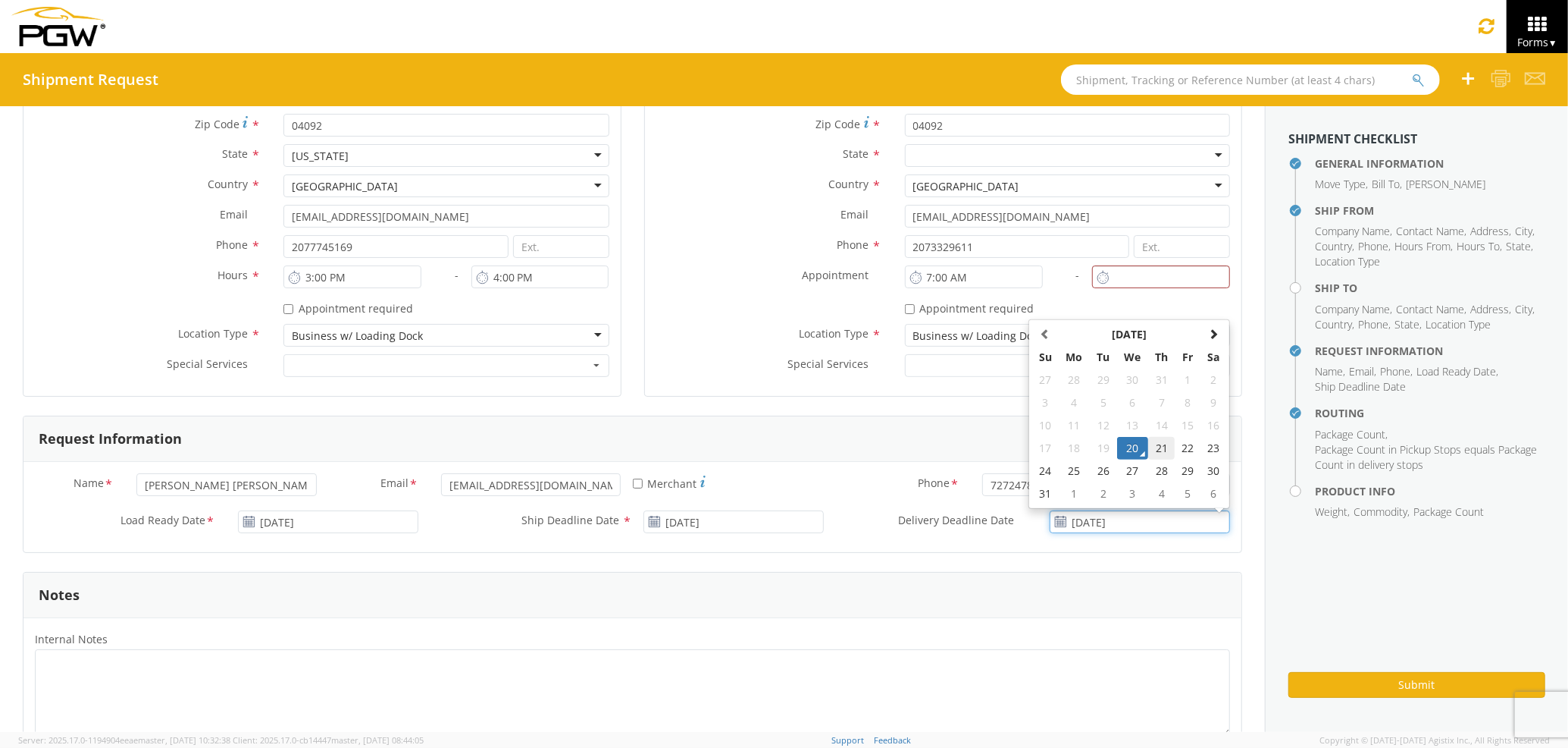
click at [1149, 455] on td "21" at bounding box center [1162, 448] width 26 height 22
type input "[DATE]"
click at [1140, 274] on input "1:00 PM" at bounding box center [1161, 277] width 138 height 22
drag, startPoint x: 1160, startPoint y: 274, endPoint x: 1050, endPoint y: 273, distance: 110.0
click at [1050, 273] on div "Location * Site Contact * Company Name * PGW Auto Glass PGW Auto Glass PGW Auto…" at bounding box center [944, 158] width 597 height 453
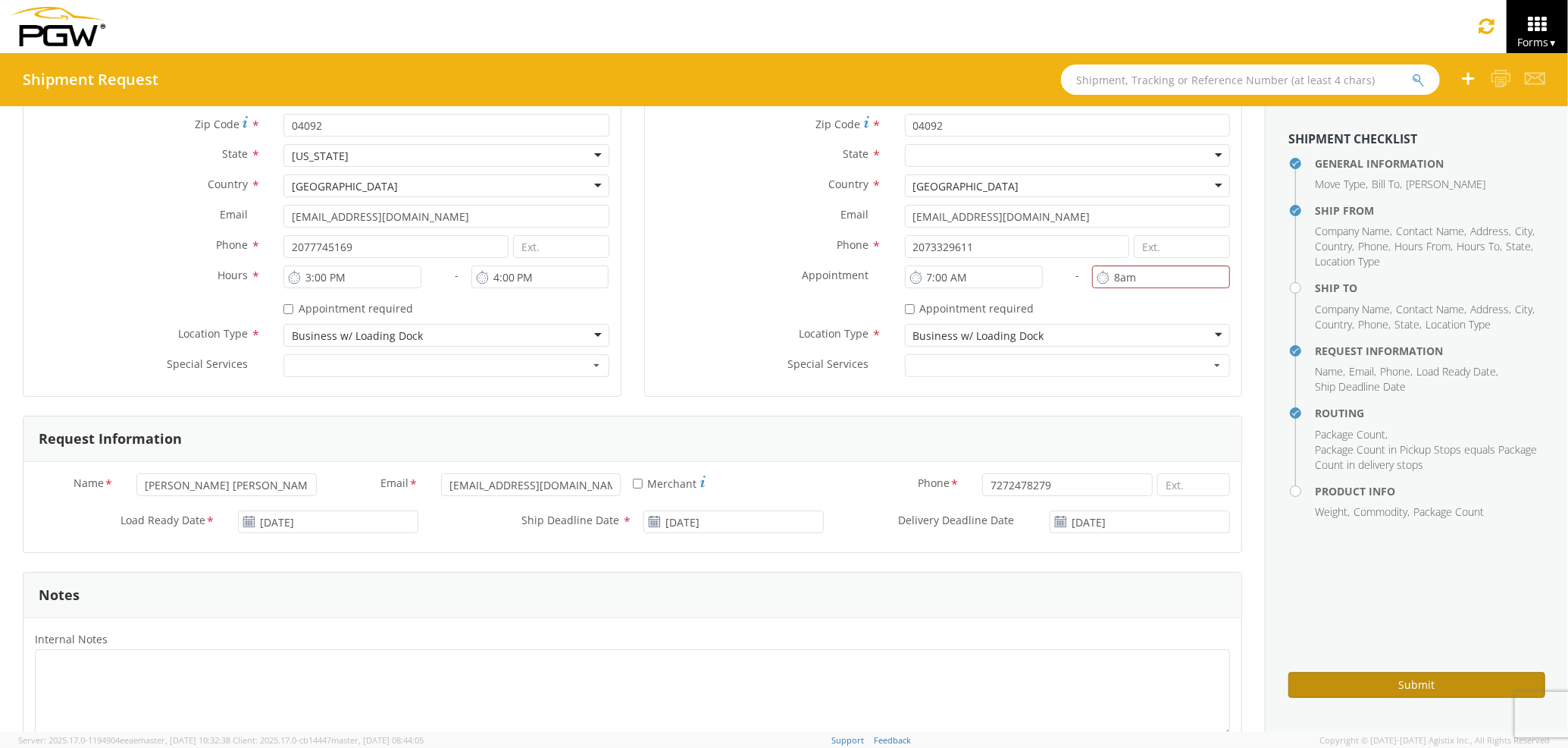
type input "8:00 AM"
click at [1386, 680] on button "Submit" at bounding box center [1416, 685] width 257 height 26
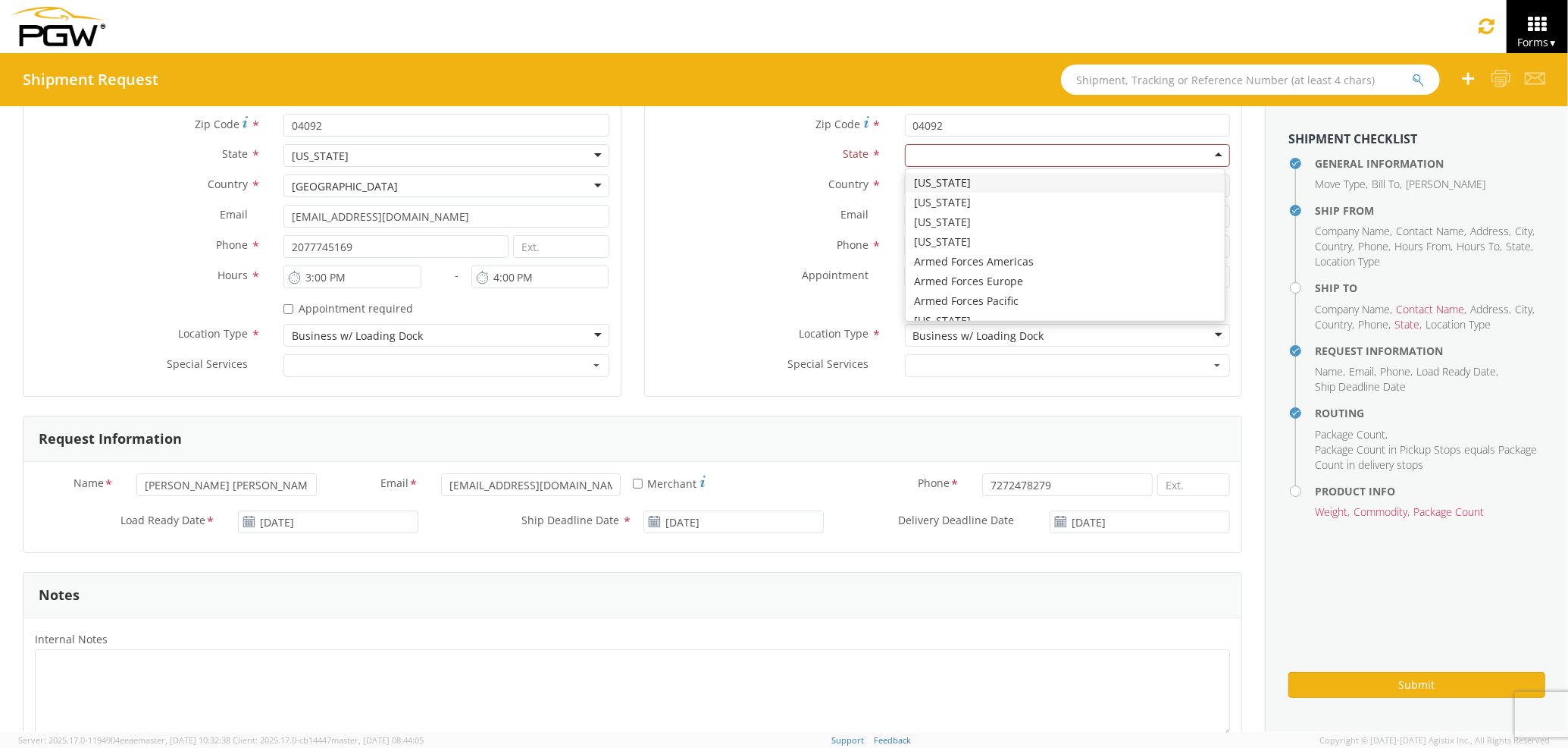
click at [1081, 152] on div at bounding box center [1067, 155] width 326 height 22
type input "ma"
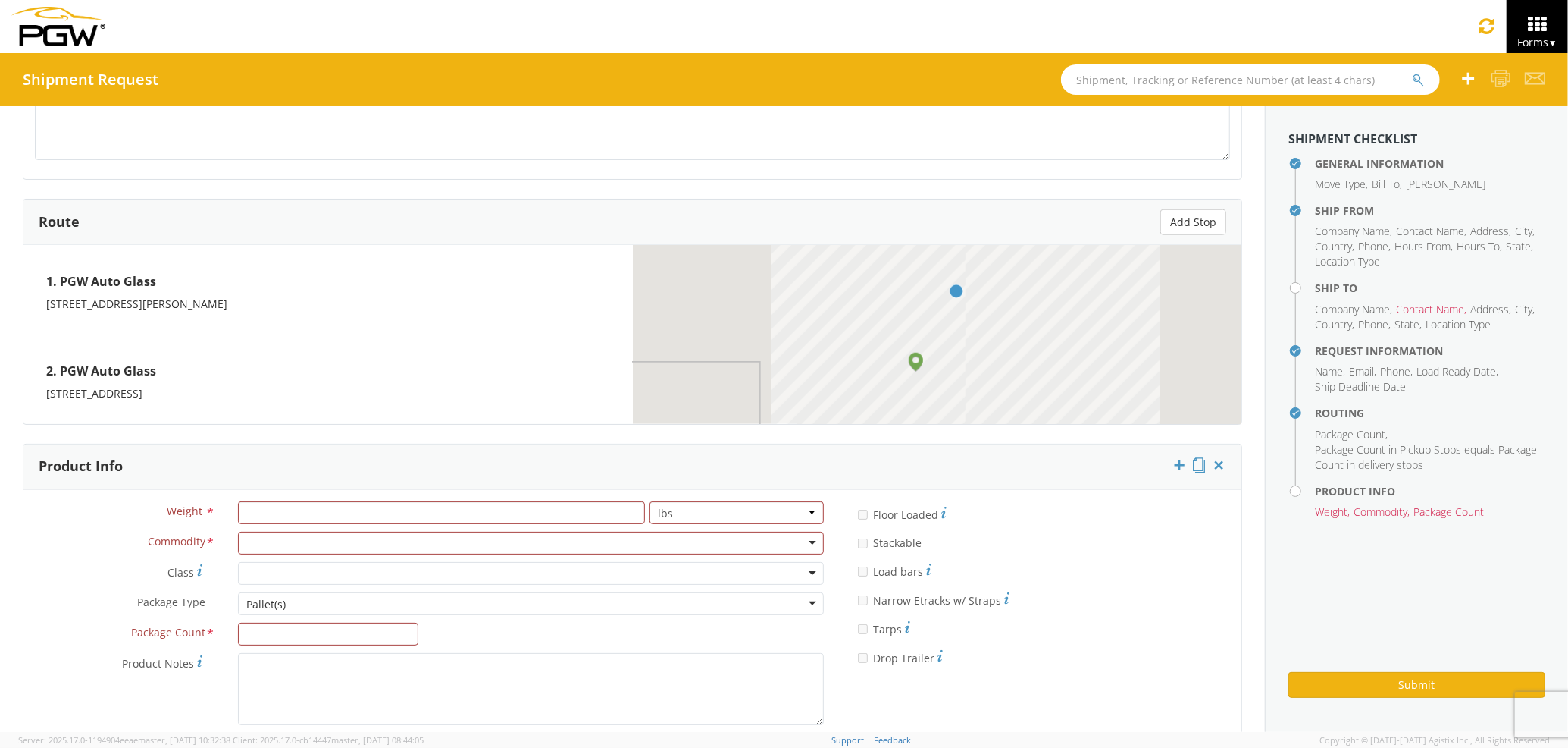
scroll to position [1112, 0]
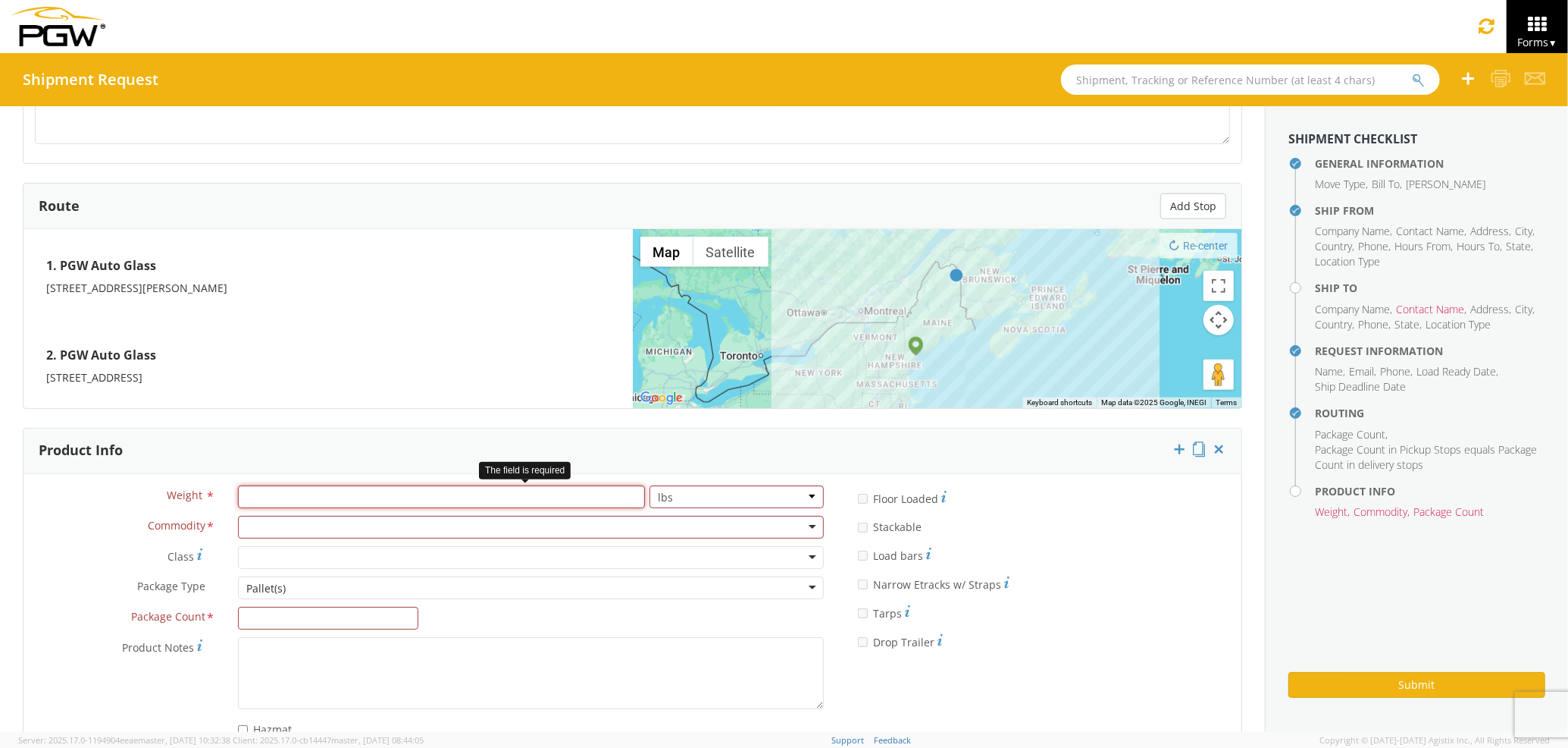
click at [353, 502] on input "number" at bounding box center [441, 497] width 407 height 22
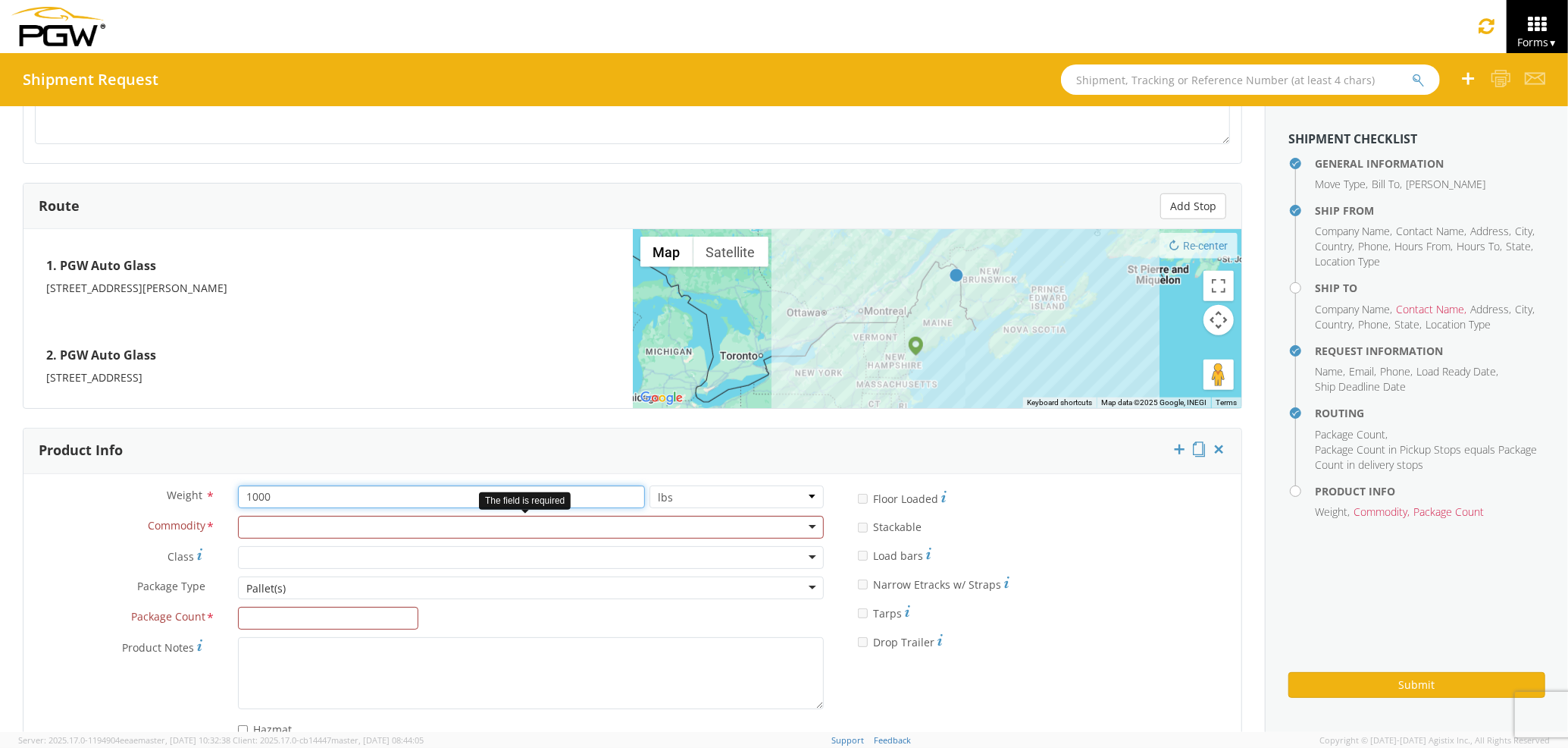
type input "1000"
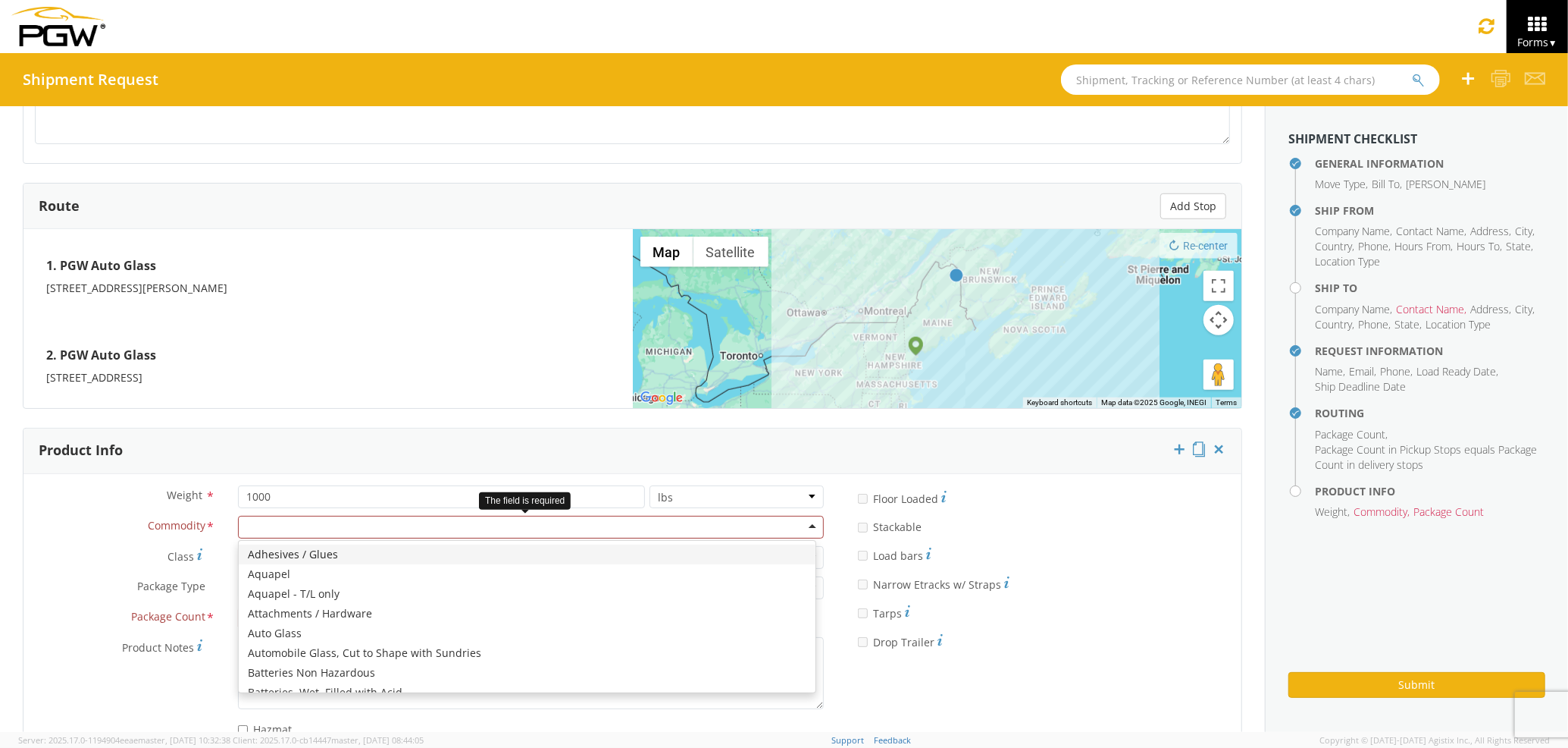
click at [357, 532] on div at bounding box center [530, 527] width 586 height 22
type input "wind"
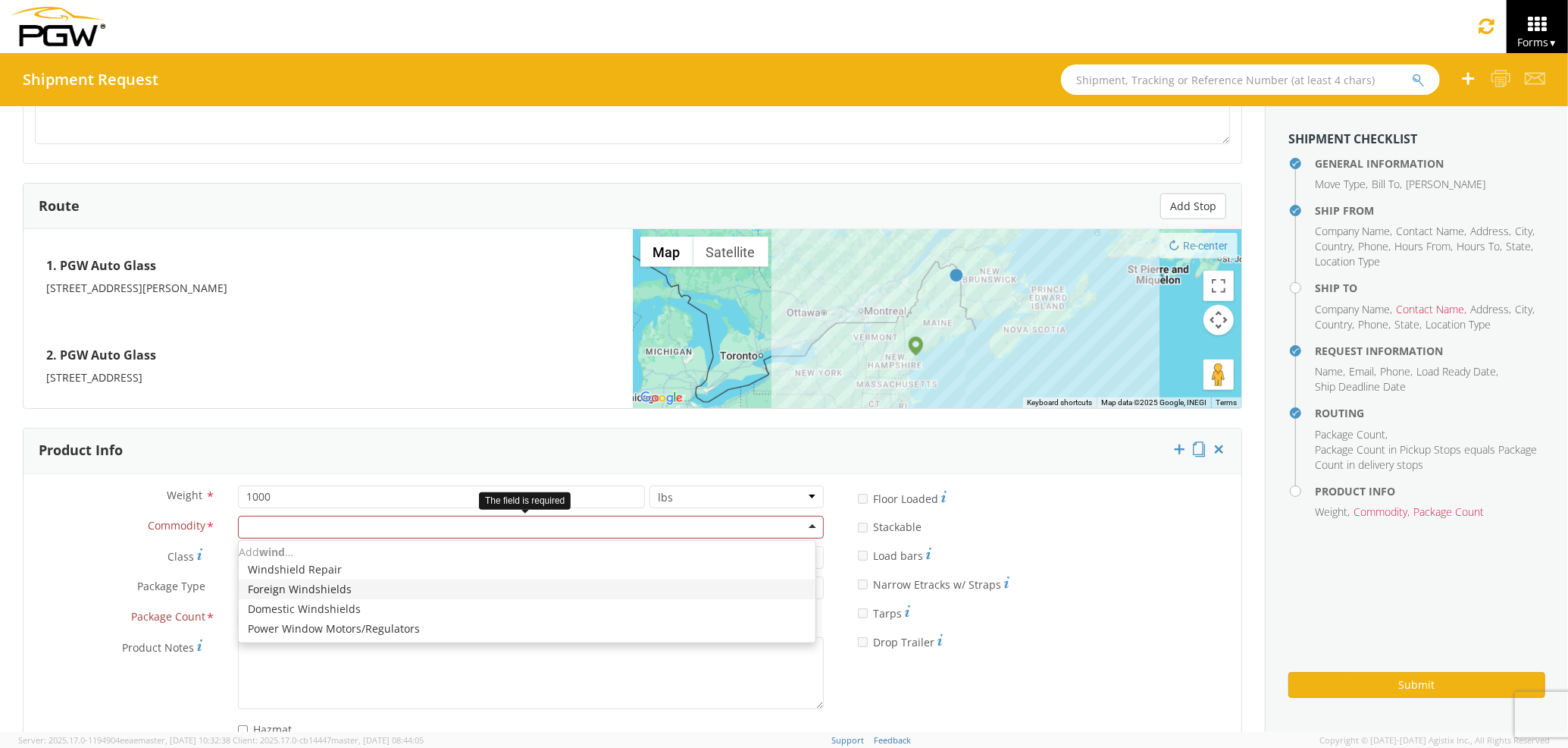
scroll to position [0, 0]
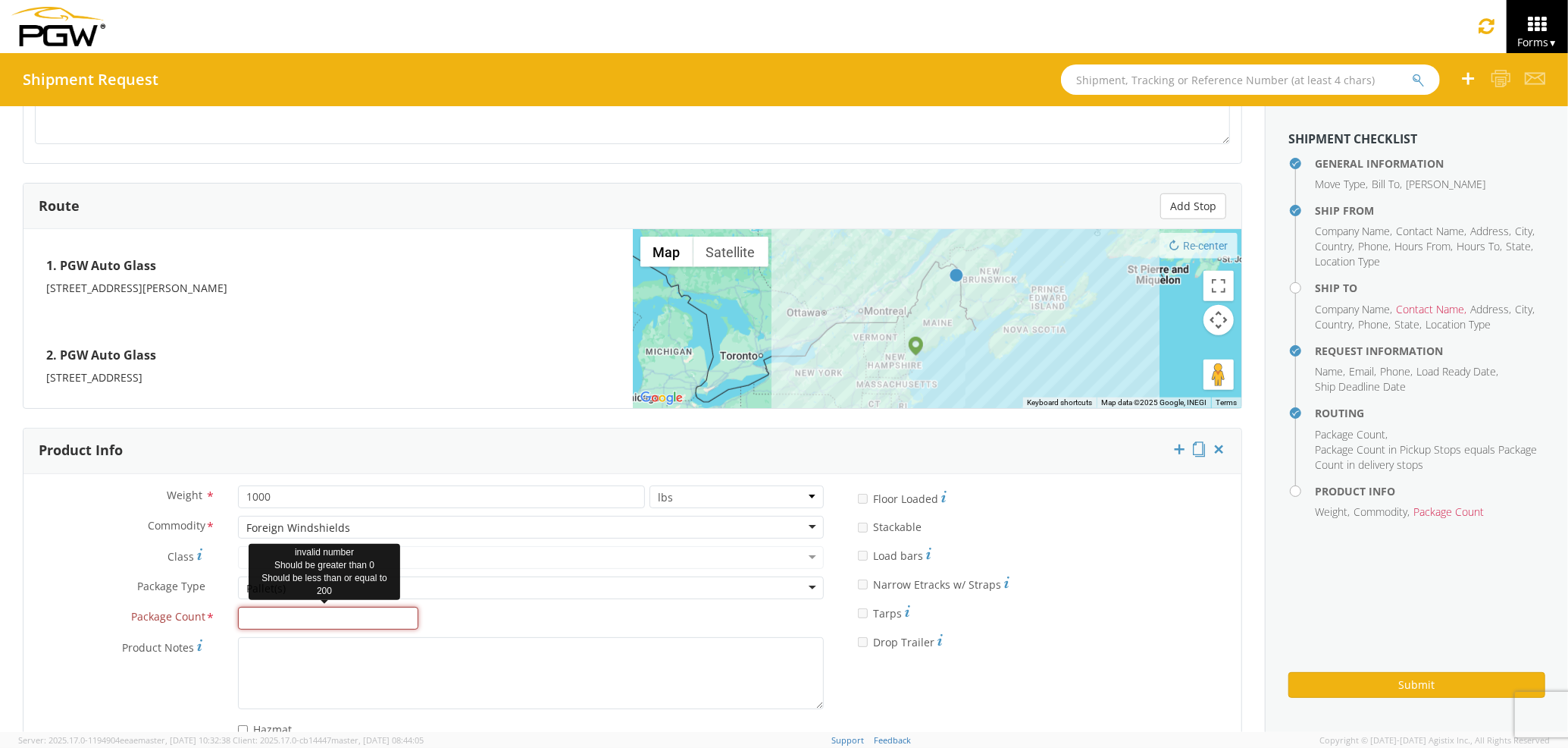
click at [345, 613] on input "Package Count *" at bounding box center [327, 618] width 181 height 22
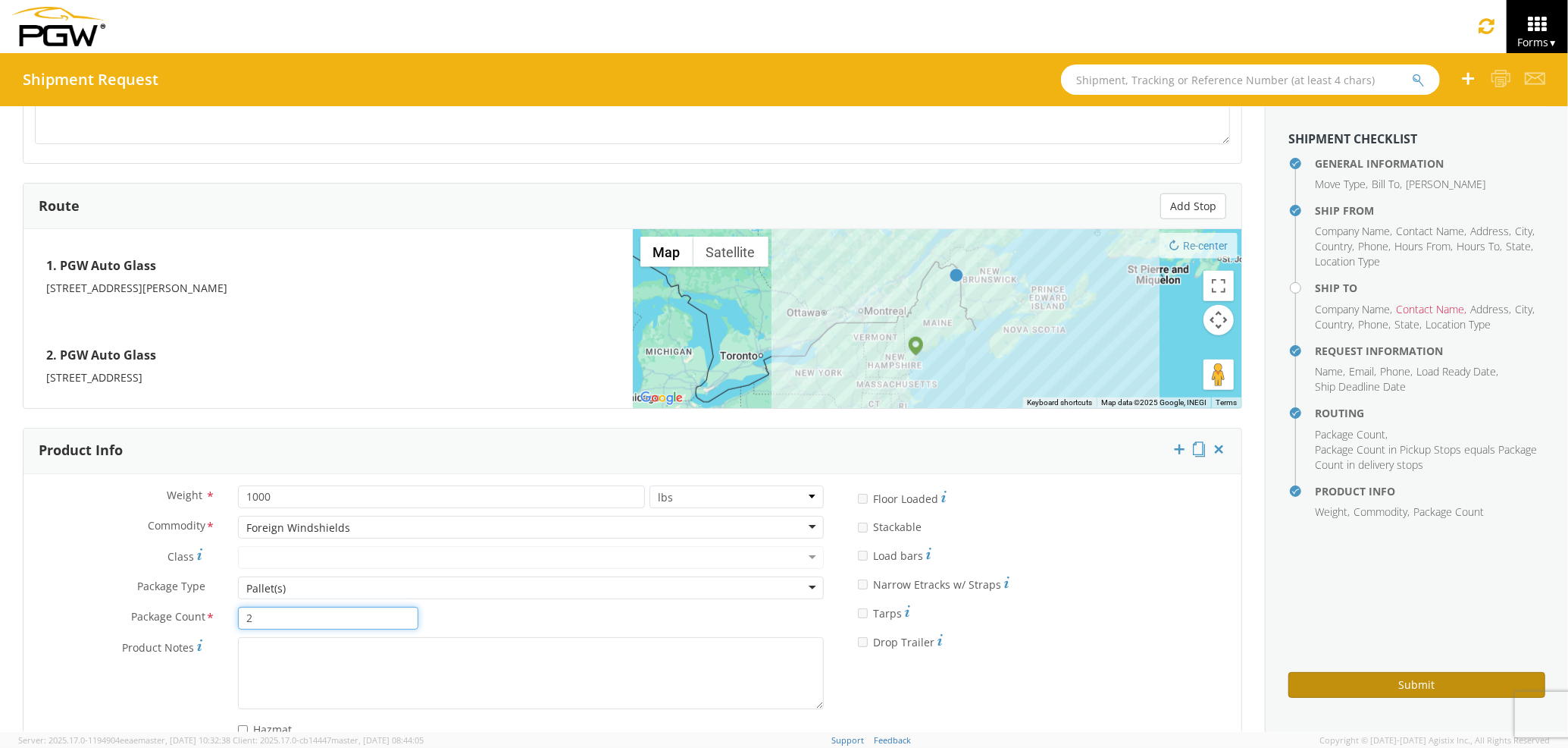
type input "2"
click at [1420, 672] on button "Submit" at bounding box center [1416, 685] width 257 height 26
click at [1412, 686] on button "Submit" at bounding box center [1416, 685] width 257 height 26
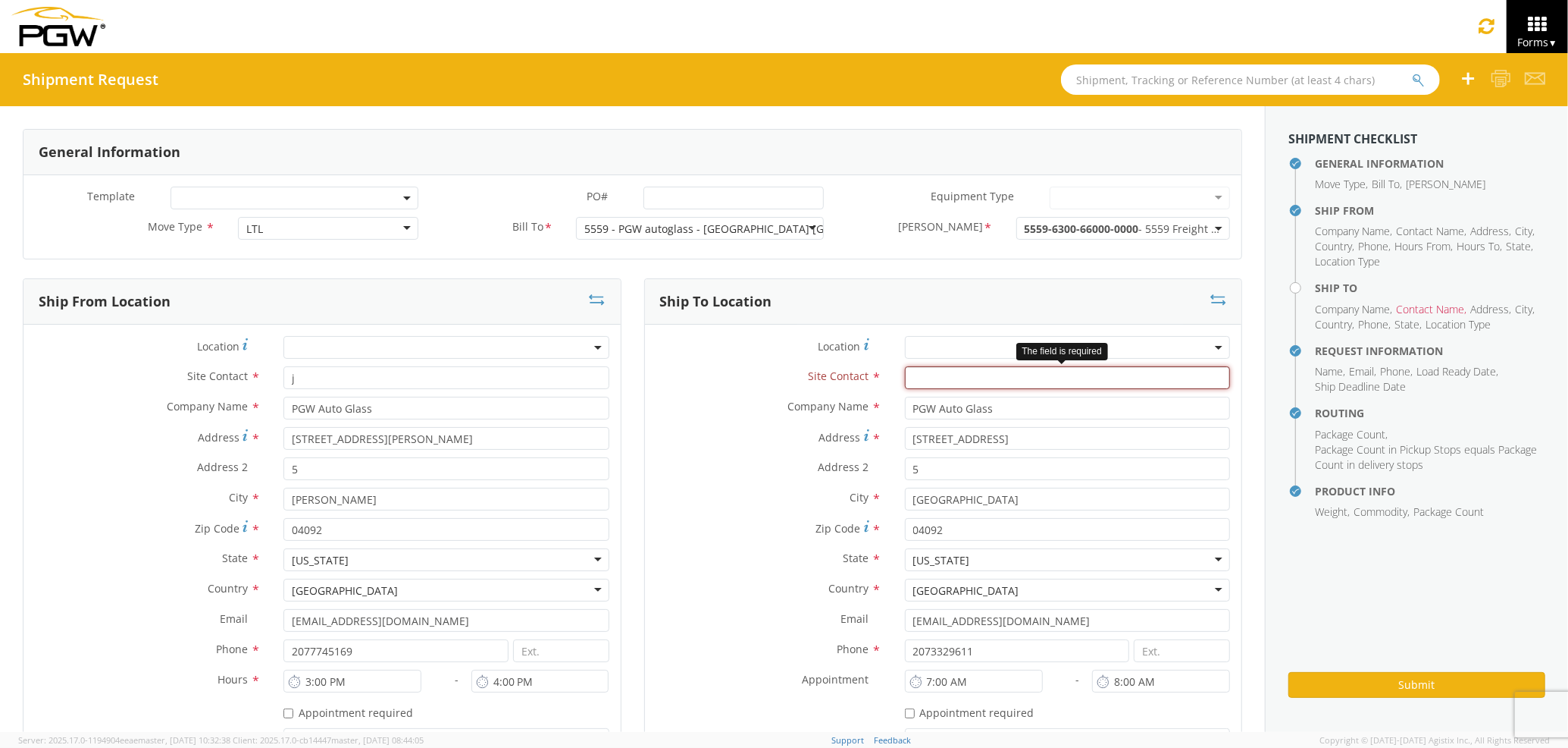
click at [948, 377] on input "text" at bounding box center [1067, 377] width 326 height 22
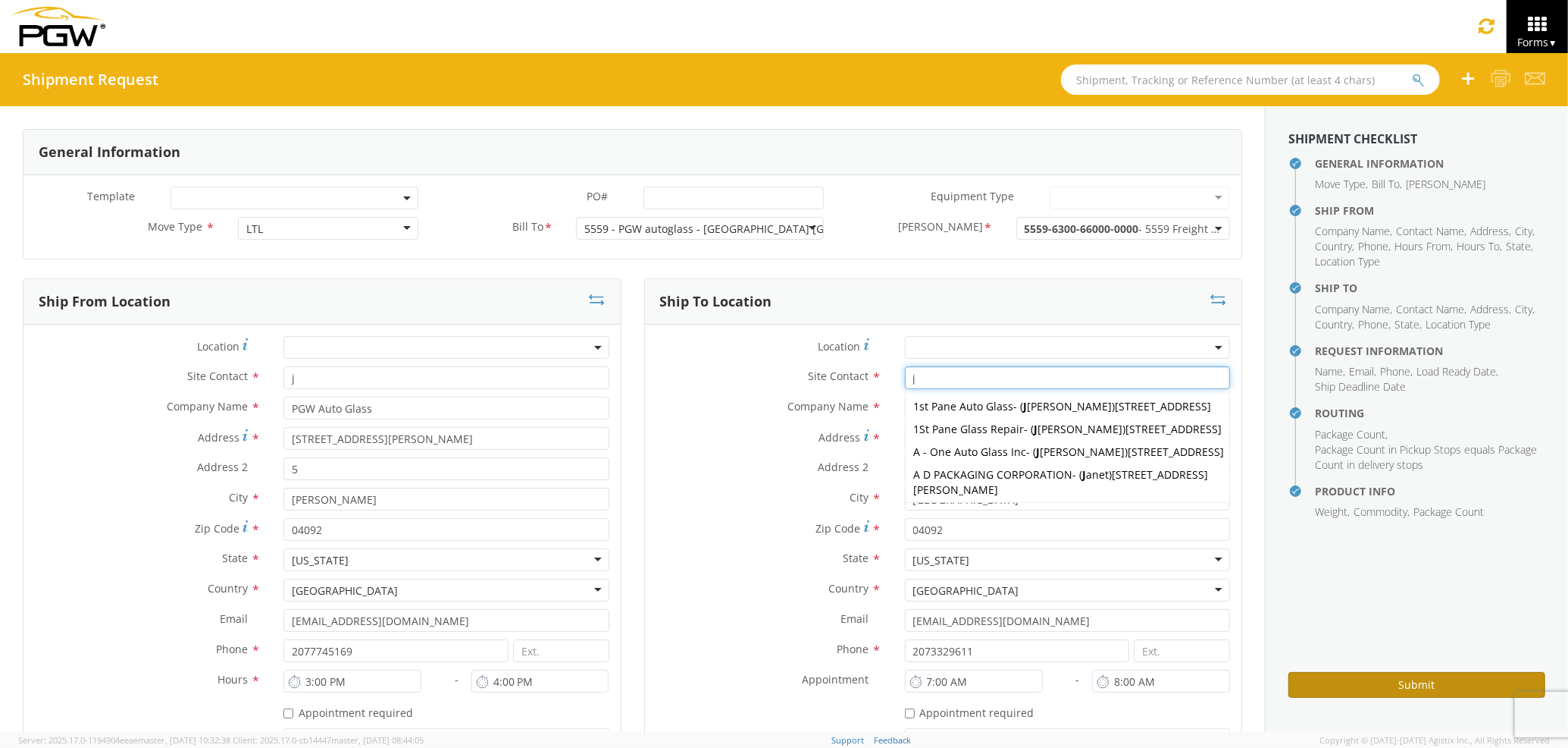
type input "j"
click at [1368, 690] on button "Submit" at bounding box center [1416, 685] width 257 height 26
